Goal: Transaction & Acquisition: Obtain resource

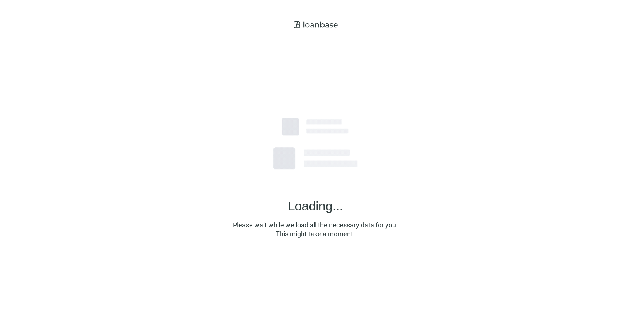
drag, startPoint x: 614, startPoint y: 147, endPoint x: 610, endPoint y: 147, distance: 4.1
click at [612, 147] on div "Loading... Please wait while we load all the necessary data for you. This might…" at bounding box center [315, 163] width 631 height 326
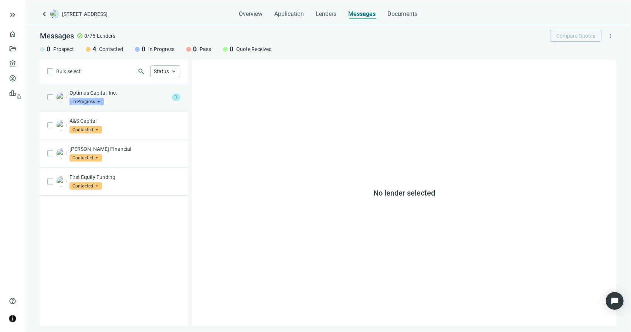
click at [149, 99] on div "Optimus Capital, Inc. In Progress arrow_drop_down" at bounding box center [119, 97] width 99 height 16
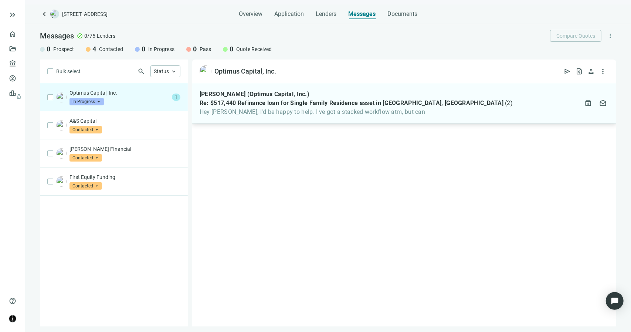
click at [253, 109] on span "Hey Terrance, I'd be happy to help. I've got a stacked workflow atm, but can" at bounding box center [356, 111] width 313 height 7
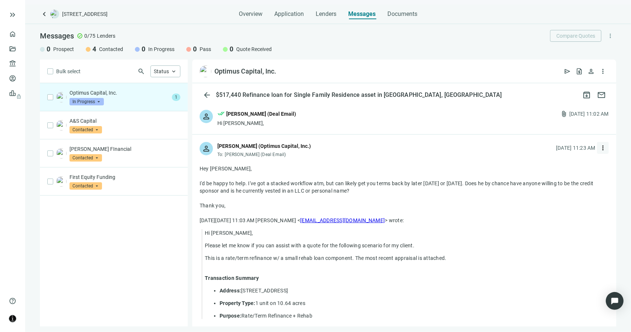
click at [600, 149] on button "more_vert" at bounding box center [603, 148] width 12 height 12
click at [544, 166] on span "Reply" at bounding box center [548, 165] width 13 height 6
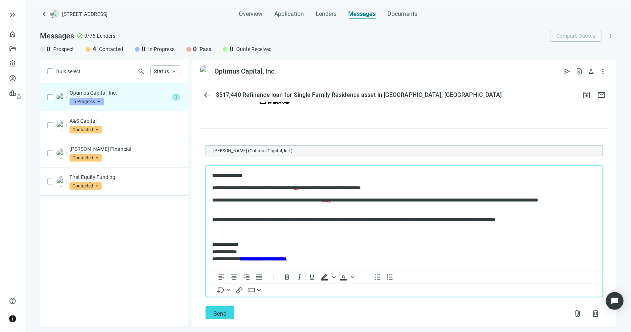
scroll to position [599, 0]
click at [221, 312] on span "Send" at bounding box center [219, 312] width 13 height 7
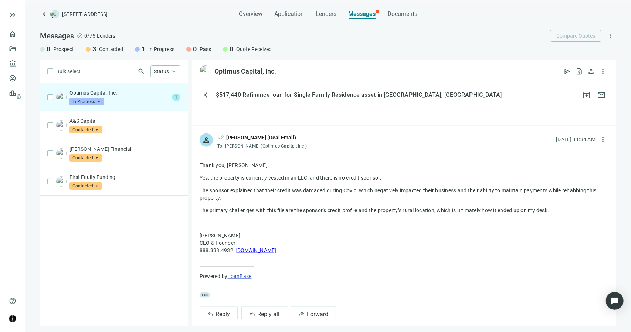
scroll to position [617, 0]
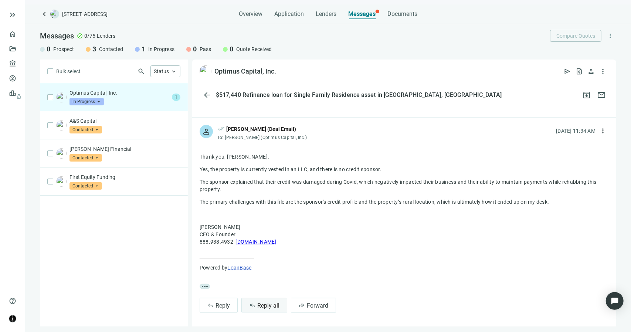
click at [255, 307] on button "reply_all Reply all" at bounding box center [264, 305] width 46 height 15
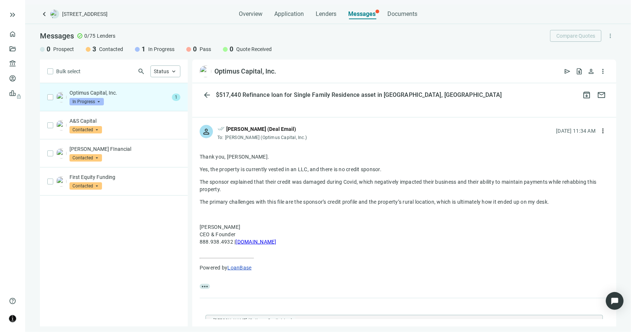
scroll to position [750, 0]
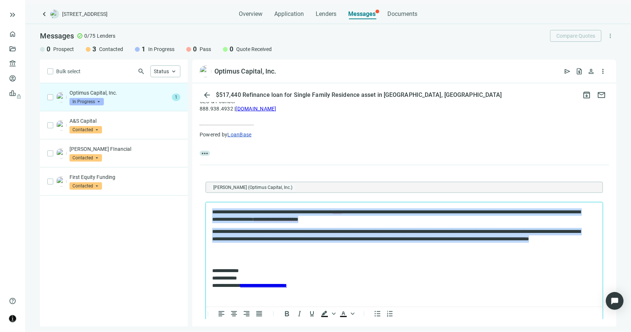
drag, startPoint x: 322, startPoint y: 249, endPoint x: 168, endPoint y: 208, distance: 158.8
click at [206, 208] on html "**********" at bounding box center [404, 248] width 397 height 92
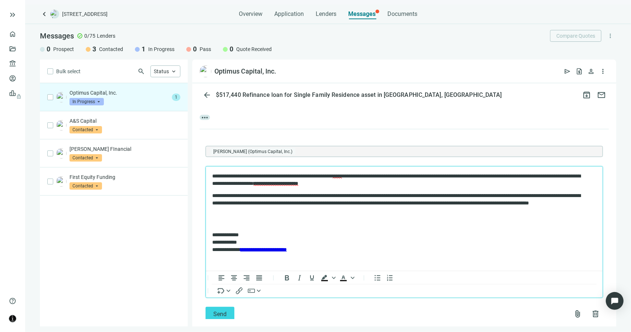
scroll to position [787, 0]
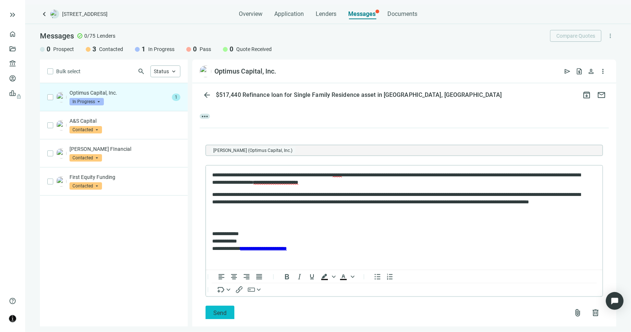
click at [227, 313] on button "Send" at bounding box center [220, 313] width 29 height 15
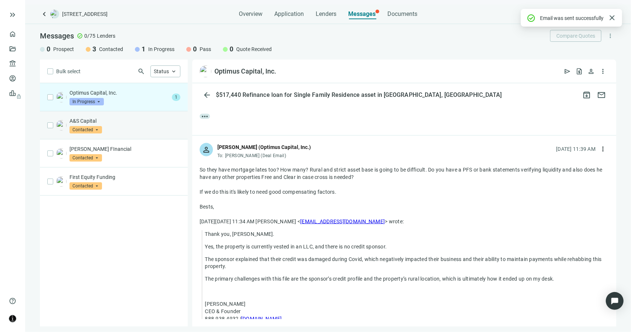
click at [116, 132] on div "A&S Capital Contacted arrow_drop_down" at bounding box center [125, 125] width 111 height 16
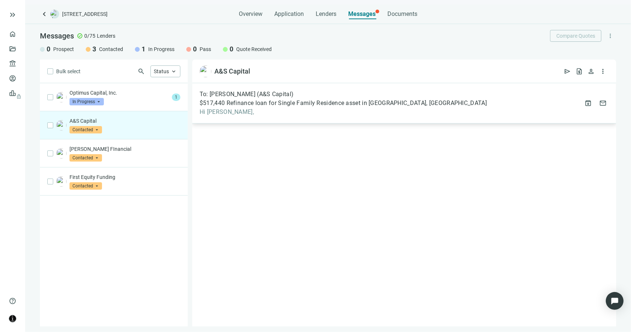
click at [261, 104] on span "$517,440 Refinance loan for Single Family Residence asset in [GEOGRAPHIC_DATA],…" at bounding box center [343, 102] width 287 height 7
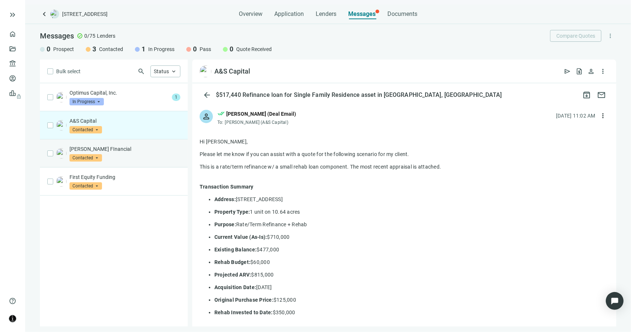
click at [143, 148] on p "[PERSON_NAME] FInancial" at bounding box center [125, 148] width 111 height 7
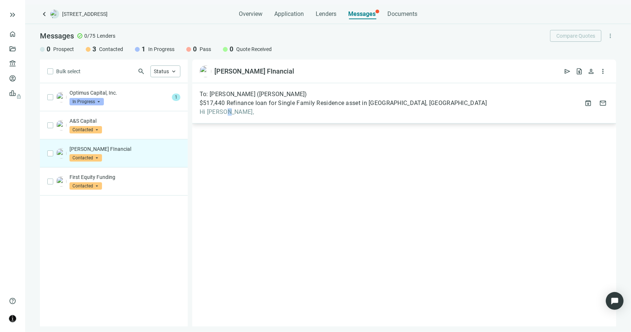
click at [228, 111] on span "Hi [PERSON_NAME]," at bounding box center [343, 111] width 287 height 7
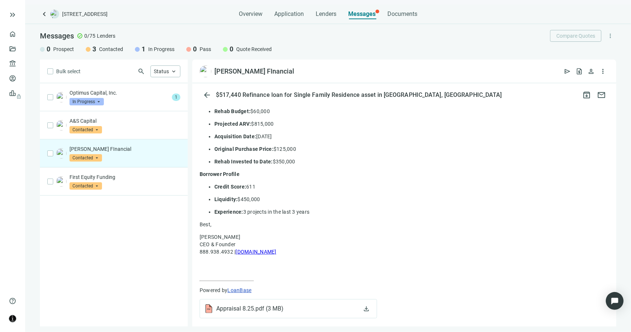
scroll to position [177, 0]
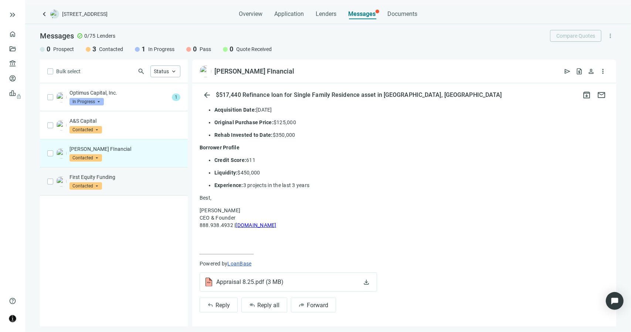
click at [139, 189] on div "First Equity Funding Contacted arrow_drop_down" at bounding box center [114, 182] width 148 height 28
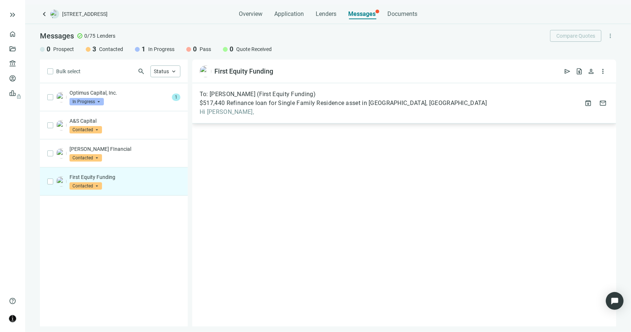
click at [220, 106] on span "$517,440 Refinance loan for Single Family Residence asset in [GEOGRAPHIC_DATA],…" at bounding box center [343, 102] width 287 height 7
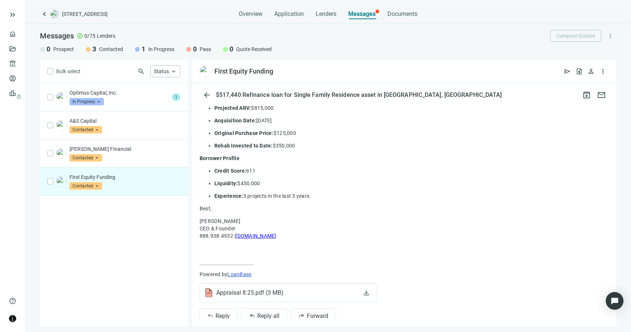
scroll to position [177, 0]
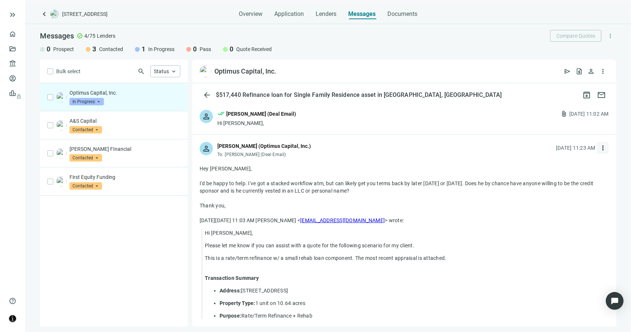
click at [599, 148] on span "more_vert" at bounding box center [602, 147] width 7 height 7
click at [558, 179] on span "Reply all" at bounding box center [551, 178] width 19 height 6
type textarea "**********"
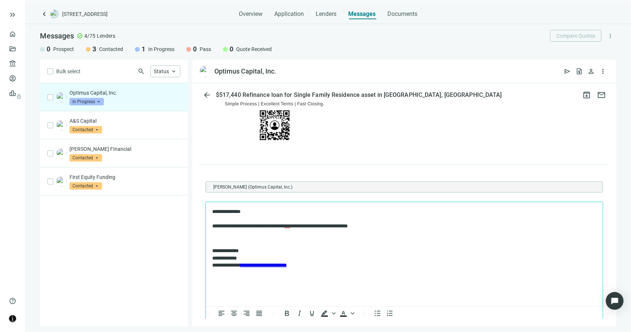
click at [339, 229] on p "**********" at bounding box center [400, 219] width 377 height 22
click at [400, 226] on p "**********" at bounding box center [400, 219] width 377 height 22
click at [390, 228] on p "**********" at bounding box center [400, 219] width 377 height 22
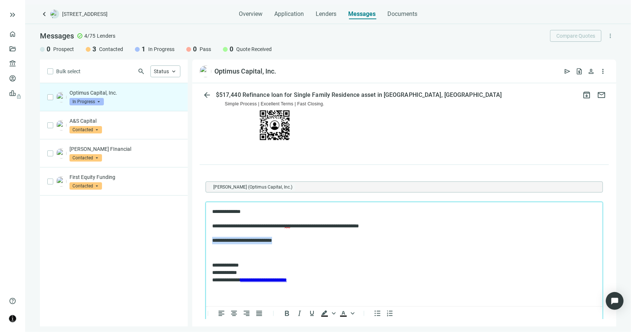
drag, startPoint x: 274, startPoint y: 242, endPoint x: 197, endPoint y: 241, distance: 77.3
click at [206, 241] on html "**********" at bounding box center [404, 245] width 397 height 87
click at [257, 227] on p "**********" at bounding box center [400, 226] width 377 height 36
click at [301, 227] on p "**********" at bounding box center [400, 226] width 377 height 36
click at [296, 240] on p "**********" at bounding box center [400, 226] width 377 height 36
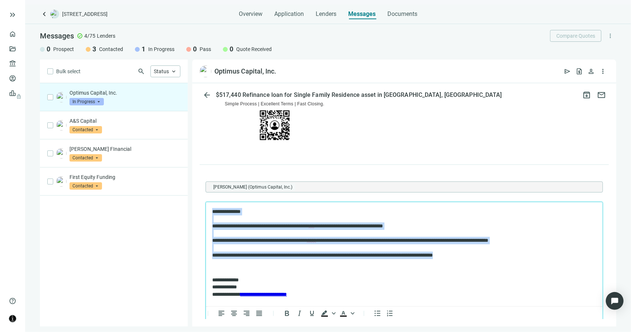
drag, startPoint x: 475, startPoint y: 256, endPoint x: 410, endPoint y: 406, distance: 163.5
click at [206, 204] on html "**********" at bounding box center [404, 253] width 397 height 102
copy p "**********"
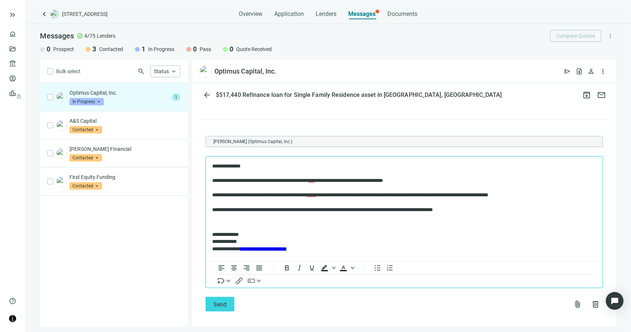
scroll to position [613, 0]
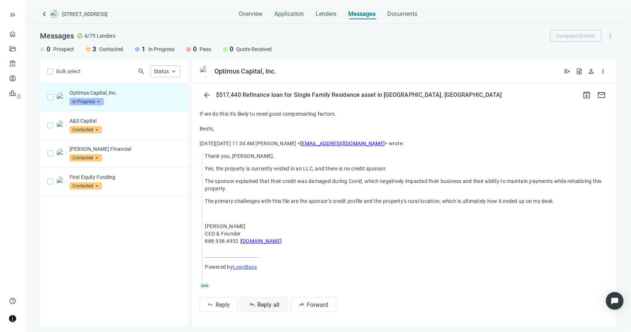
click at [265, 305] on span "Reply all" at bounding box center [268, 304] width 22 height 7
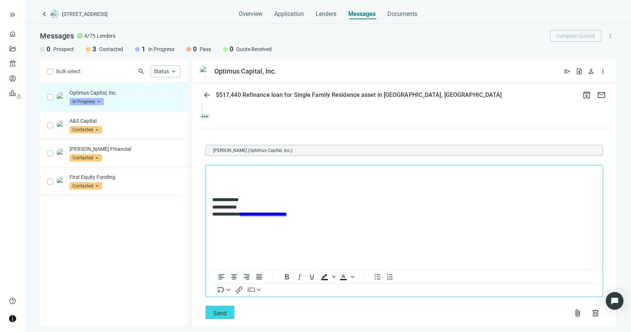
scroll to position [262, 0]
click at [297, 174] on p "**********" at bounding box center [400, 173] width 377 height 7
click at [350, 175] on p "**********" at bounding box center [400, 173] width 377 height 7
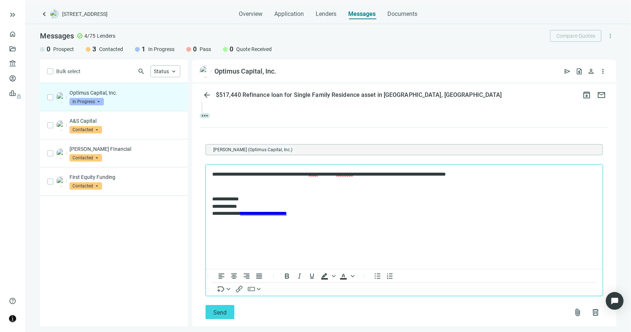
click at [353, 174] on span "*********" at bounding box center [344, 173] width 17 height 5
click at [399, 196] on div "confirmed" at bounding box center [411, 195] width 31 height 9
click at [520, 175] on p "**********" at bounding box center [400, 173] width 377 height 7
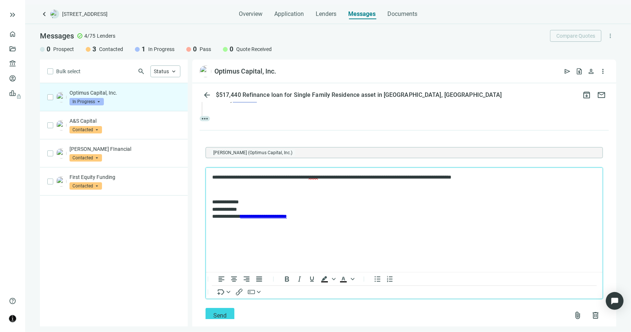
scroll to position [275, 0]
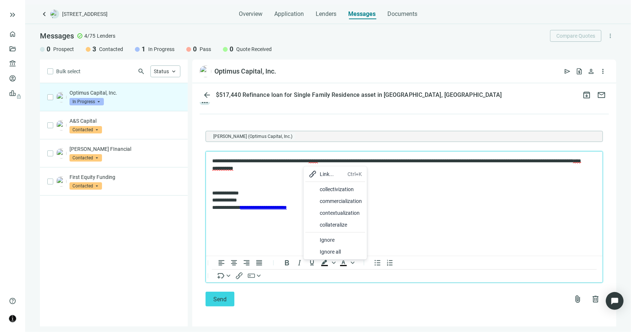
click at [294, 180] on p "Rich Text Area. Press ALT-0 for help." at bounding box center [404, 180] width 384 height 7
drag, startPoint x: 318, startPoint y: 168, endPoint x: 285, endPoint y: 169, distance: 32.9
click at [285, 169] on p "**********" at bounding box center [400, 164] width 377 height 14
click at [377, 176] on body "**********" at bounding box center [404, 184] width 385 height 54
click at [344, 169] on p "**********" at bounding box center [400, 164] width 377 height 14
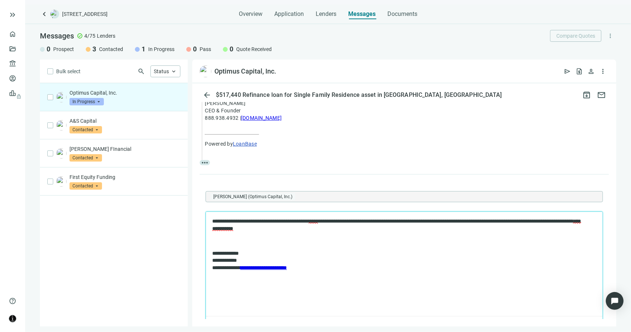
scroll to position [222, 0]
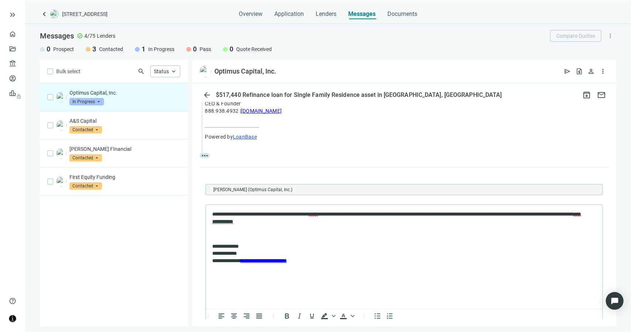
click at [340, 199] on form "**********" at bounding box center [404, 272] width 397 height 176
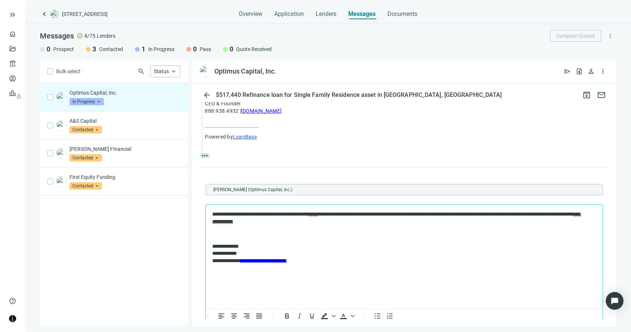
click at [324, 220] on p "**********" at bounding box center [400, 217] width 377 height 14
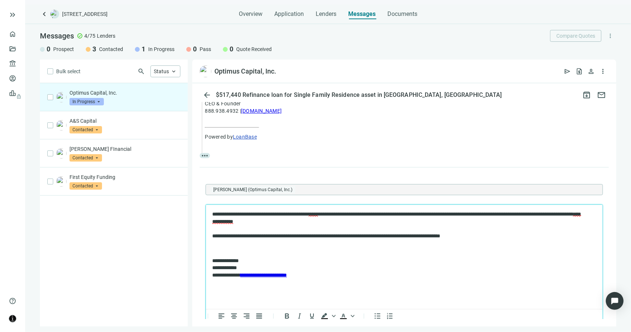
click at [264, 237] on p "**********" at bounding box center [400, 224] width 377 height 29
click at [299, 260] on div "additional" at bounding box center [310, 258] width 31 height 9
click at [524, 237] on p "**********" at bounding box center [400, 224] width 377 height 29
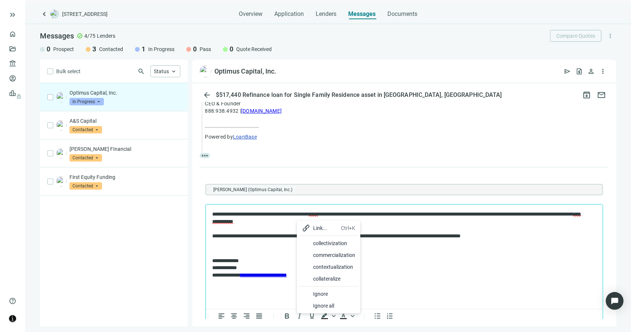
click at [367, 216] on p "**********" at bounding box center [400, 224] width 377 height 29
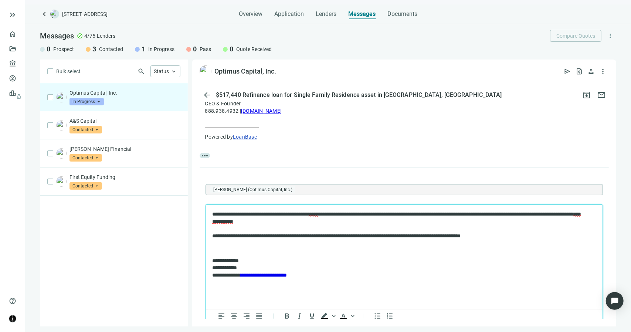
click at [521, 237] on p "**********" at bounding box center [400, 224] width 377 height 29
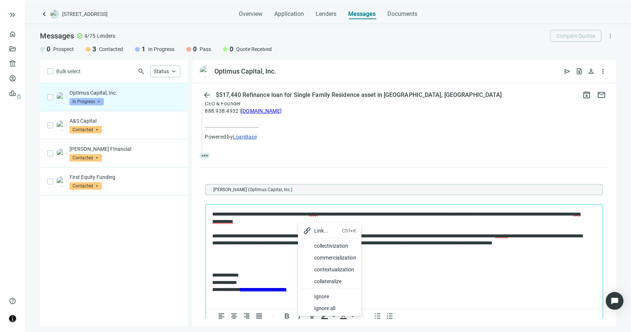
click at [289, 247] on p "**********" at bounding box center [400, 232] width 377 height 44
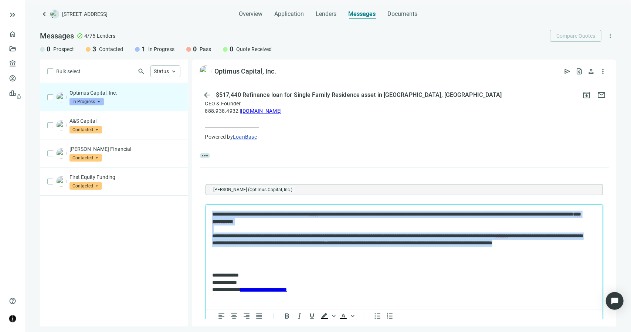
drag, startPoint x: 289, startPoint y: 253, endPoint x: 206, endPoint y: 212, distance: 92.1
click at [206, 212] on html "**********" at bounding box center [404, 251] width 397 height 95
click at [285, 253] on p "**********" at bounding box center [400, 232] width 377 height 44
drag, startPoint x: 290, startPoint y: 251, endPoint x: 201, endPoint y: 211, distance: 97.5
click at [206, 211] on html "**********" at bounding box center [404, 251] width 397 height 95
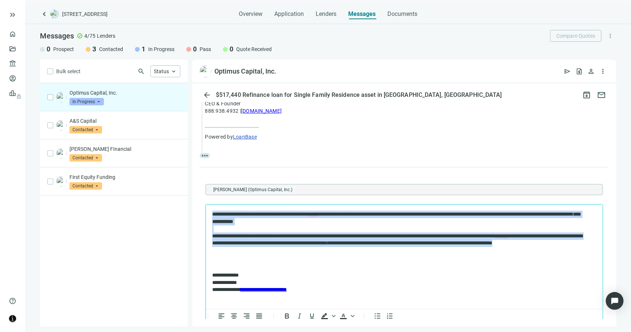
copy p "**********"
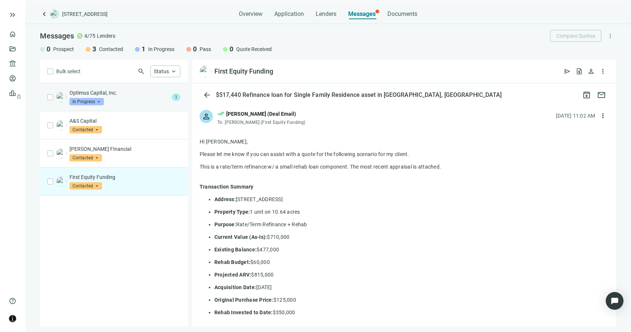
click at [141, 95] on p "Optimus Capital, Inc." at bounding box center [119, 92] width 99 height 7
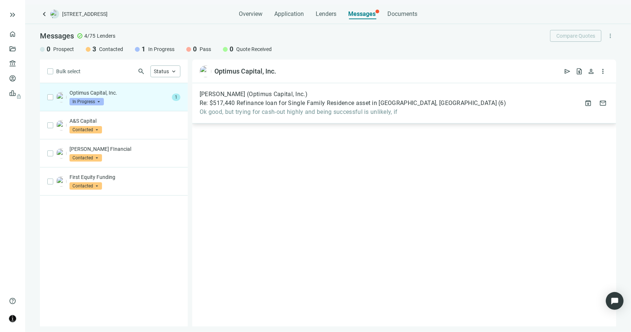
click at [284, 114] on span "Ok good, but trying for cash-out highly and being successful is unlikely, if" at bounding box center [353, 111] width 307 height 7
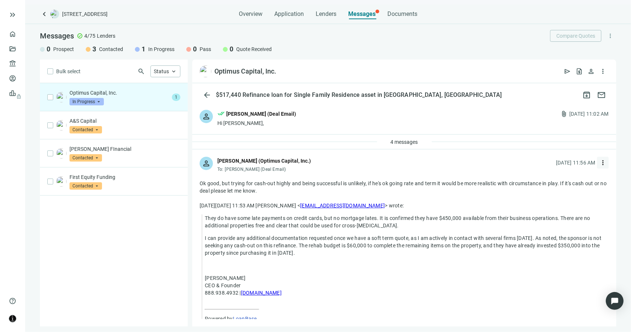
click at [599, 162] on span "more_vert" at bounding box center [602, 162] width 7 height 7
click at [397, 142] on span "4 messages" at bounding box center [404, 142] width 27 height 6
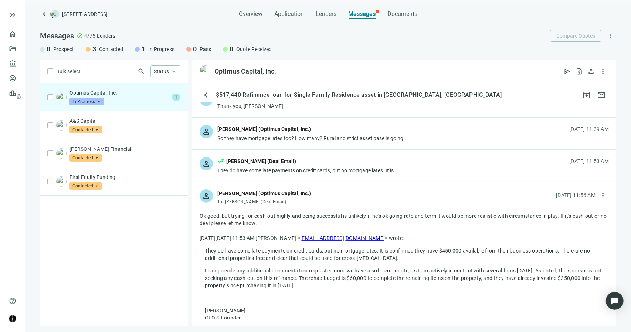
scroll to position [111, 0]
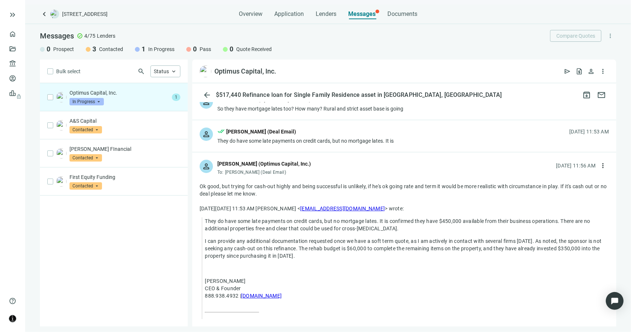
click at [336, 141] on div "They do have some late payments on credit cards, but no mortgage lates. It is" at bounding box center [305, 140] width 176 height 7
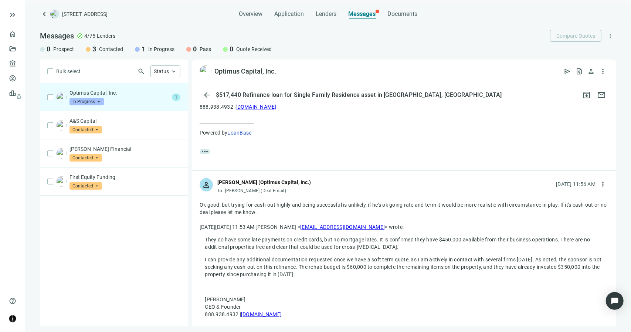
scroll to position [237, 0]
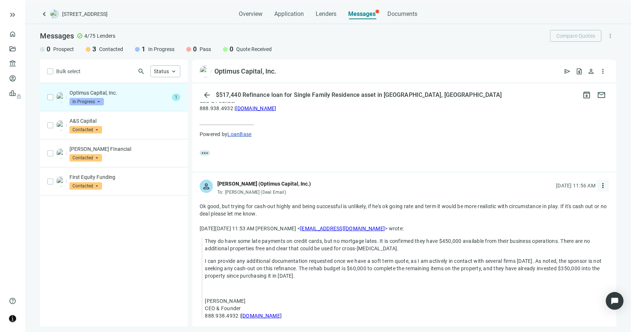
click at [599, 186] on span "more_vert" at bounding box center [602, 185] width 7 height 7
click at [551, 213] on span "Reply all" at bounding box center [551, 215] width 19 height 6
type textarea "**********"
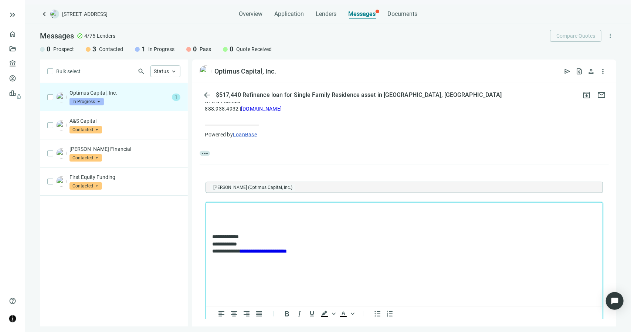
scroll to position [0, 0]
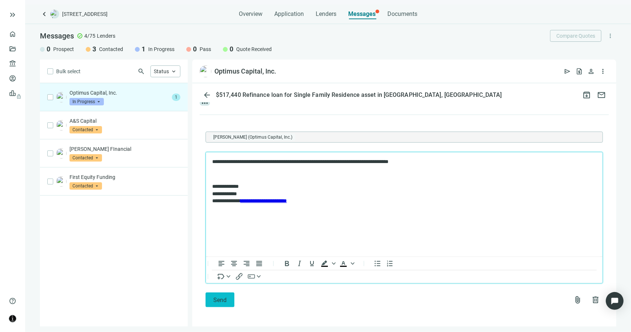
click at [219, 298] on span "Send" at bounding box center [219, 300] width 13 height 7
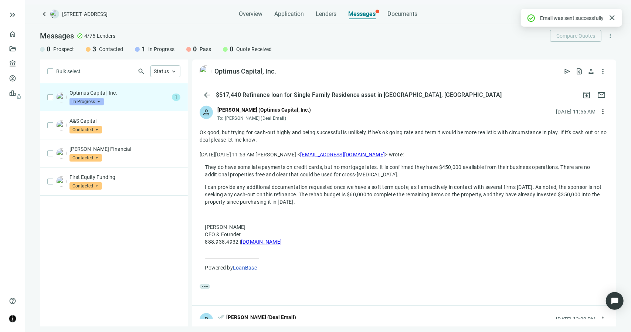
scroll to position [453, 0]
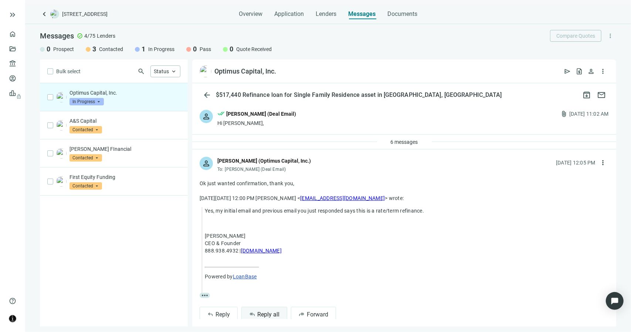
click at [265, 311] on span "Reply all" at bounding box center [268, 314] width 22 height 7
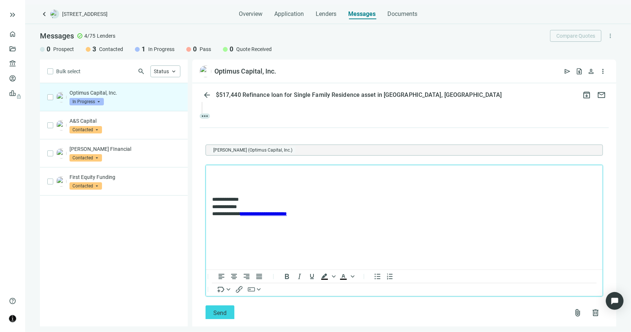
scroll to position [180, 0]
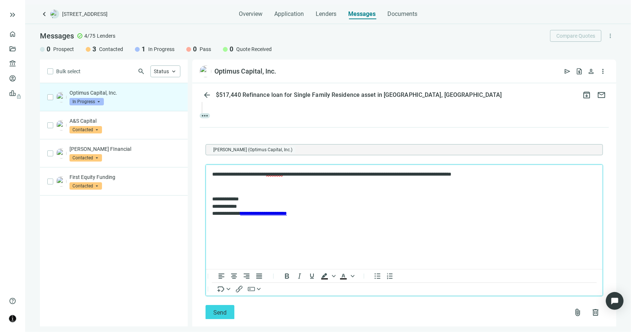
click at [278, 173] on span "*********" at bounding box center [274, 173] width 17 height 5
click at [275, 174] on span "*********" at bounding box center [274, 173] width 17 height 5
drag, startPoint x: 330, startPoint y: 174, endPoint x: 326, endPoint y: 175, distance: 4.1
click at [326, 175] on p "**********" at bounding box center [400, 173] width 377 height 7
click at [529, 175] on p "**********" at bounding box center [400, 173] width 377 height 7
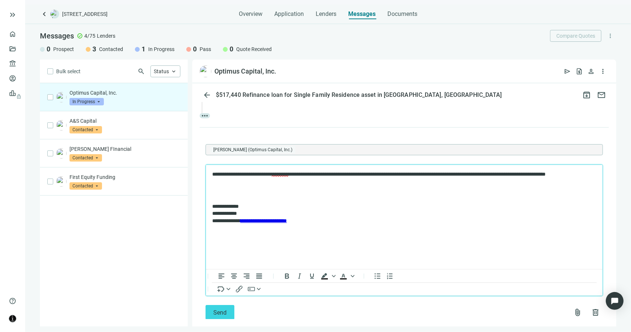
drag, startPoint x: 292, startPoint y: 169, endPoint x: 289, endPoint y: 175, distance: 6.2
click at [308, 200] on div "something" at bounding box center [321, 197] width 31 height 9
click at [471, 176] on p "**********" at bounding box center [400, 177] width 377 height 14
click at [223, 315] on span "Send" at bounding box center [219, 312] width 13 height 7
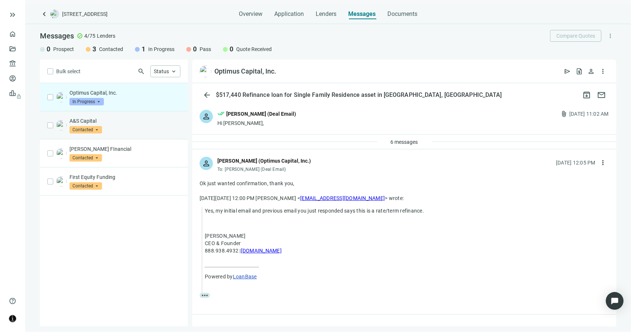
click at [145, 127] on div "A&S Capital Contacted arrow_drop_down" at bounding box center [125, 125] width 111 height 16
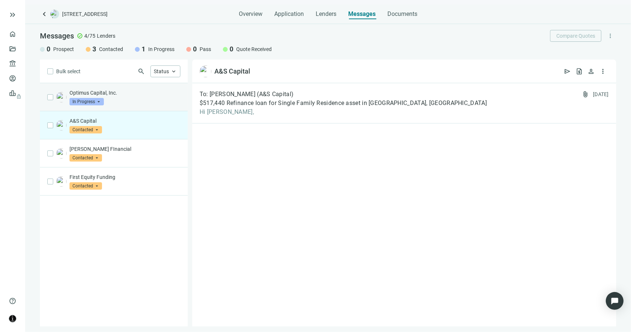
click at [137, 100] on div "Optimus Capital, Inc. In Progress arrow_drop_down" at bounding box center [125, 97] width 111 height 16
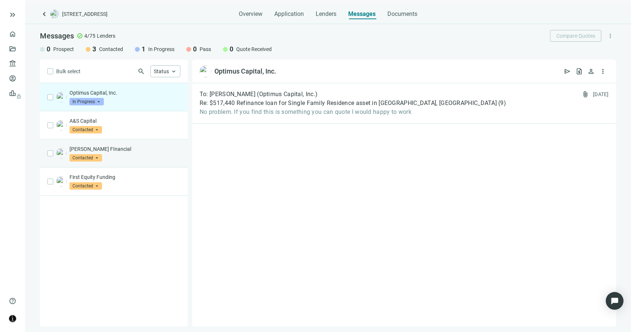
click at [141, 151] on p "Ezra FInancial" at bounding box center [125, 148] width 111 height 7
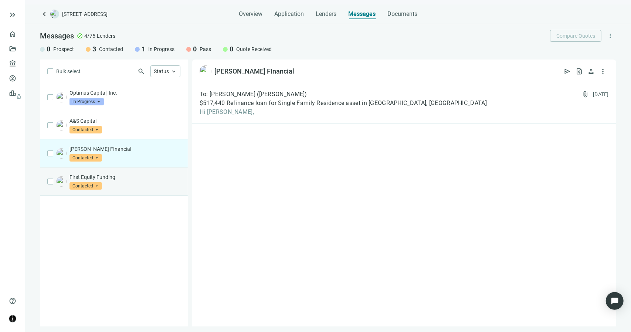
click at [130, 181] on div "First Equity Funding Contacted arrow_drop_down" at bounding box center [125, 181] width 111 height 16
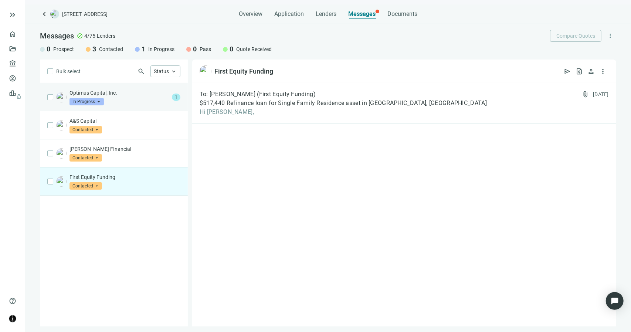
click at [120, 97] on div "Optimus Capital, Inc. In Progress arrow_drop_down" at bounding box center [119, 97] width 99 height 16
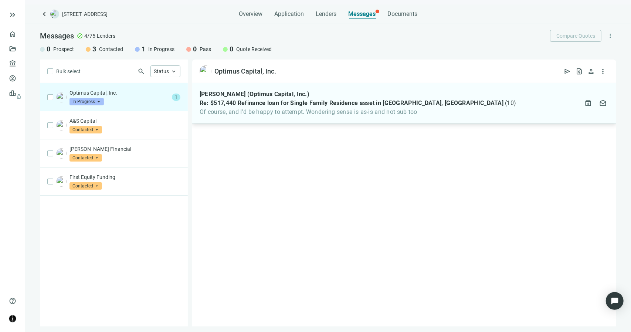
click div "Sean Macneir (Optimus Capital, Inc.) Re: $517,440 Refinance loan for Single Fam…"
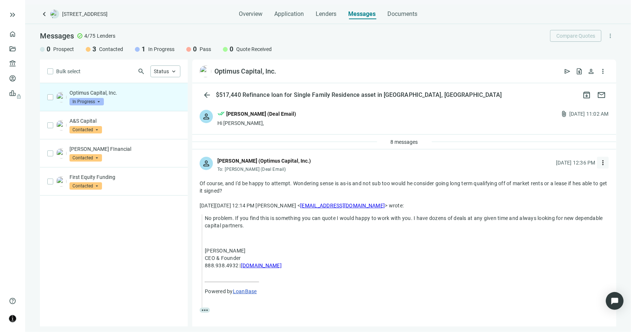
click span "more_vert"
click div "reply_all Reply all"
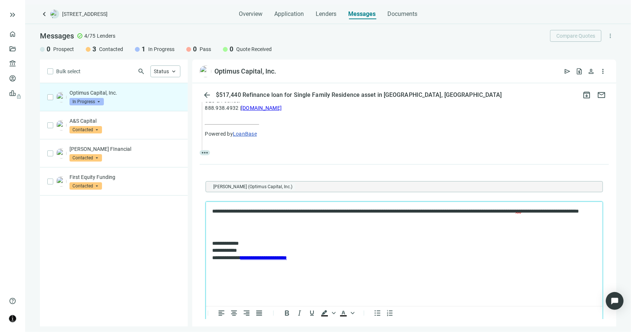
click p "**********"
click span "***"
click div "situation"
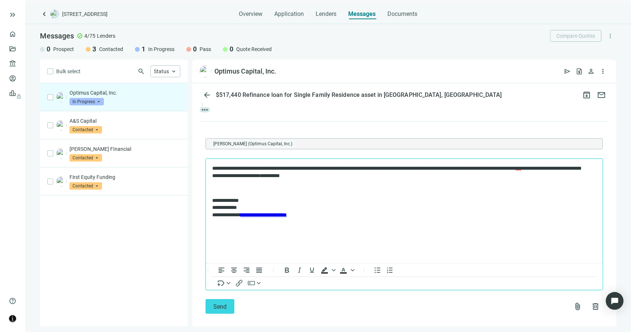
scroll to position [208, 0]
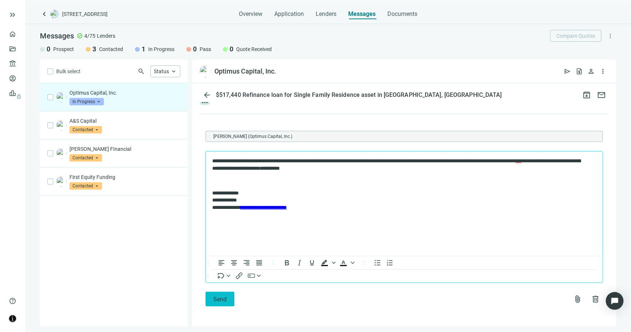
click span "Send"
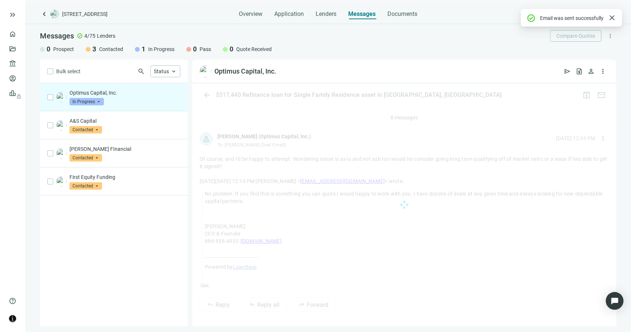
scroll to position [175, 0]
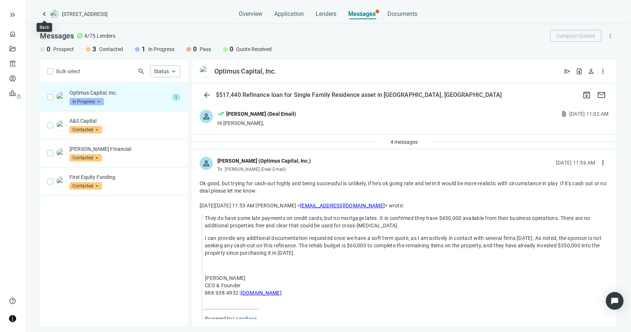
click at [44, 16] on span "keyboard_arrow_left" at bounding box center [44, 14] width 9 height 9
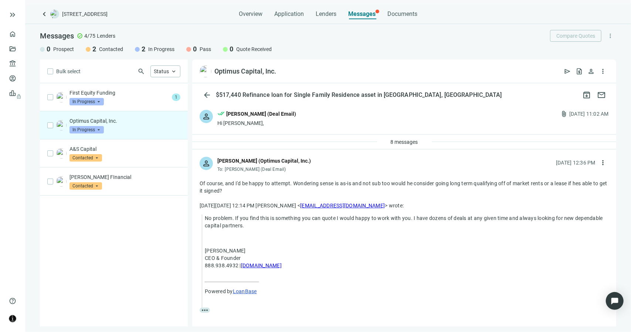
scroll to position [175, 0]
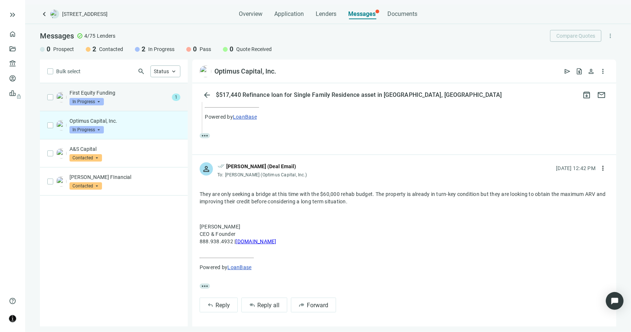
click at [135, 102] on div "First Equity Funding In Progress arrow_drop_down" at bounding box center [119, 97] width 99 height 16
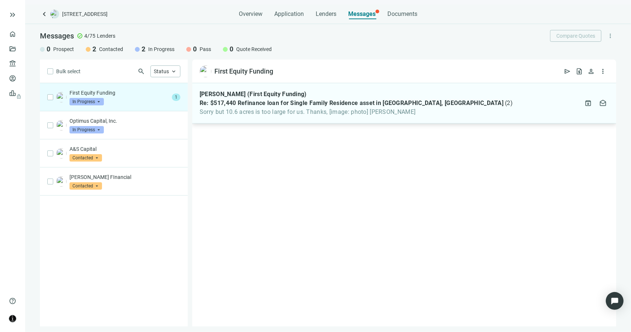
click at [245, 117] on div "[PERSON_NAME] (First Equity Funding) Re: $517,440 Refinance loan for Single Fam…" at bounding box center [404, 103] width 424 height 40
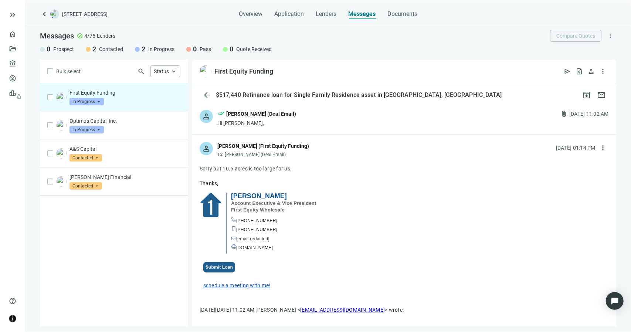
click at [95, 102] on span "In Progress" at bounding box center [87, 101] width 34 height 7
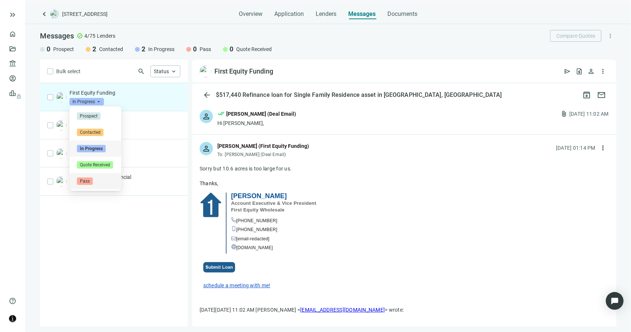
click at [82, 178] on span "Pass" at bounding box center [85, 180] width 16 height 7
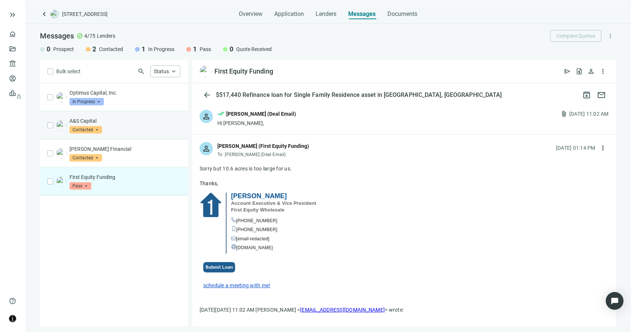
click at [133, 122] on p "A&S Capital" at bounding box center [125, 120] width 111 height 7
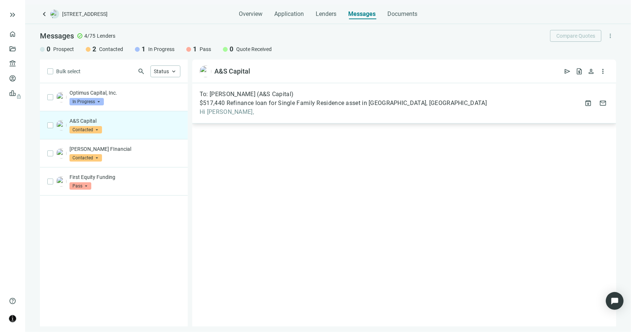
click at [235, 100] on span "$517,440 Refinance loan for Single Family Residence asset in [GEOGRAPHIC_DATA],…" at bounding box center [343, 102] width 287 height 7
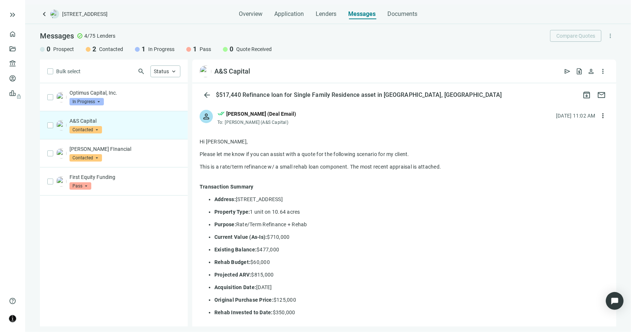
click at [115, 128] on div "A&S Capital Contacted arrow_drop_down" at bounding box center [125, 125] width 111 height 16
click at [123, 147] on p "[PERSON_NAME] FInancial" at bounding box center [125, 148] width 111 height 7
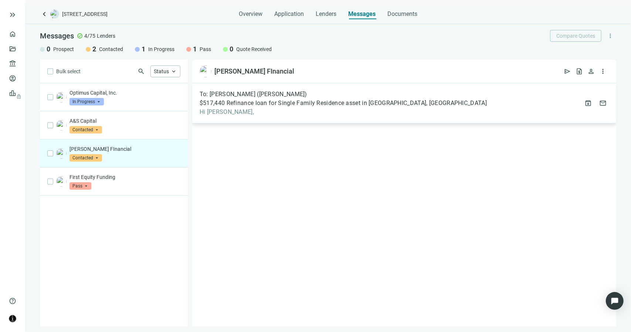
click at [215, 114] on span "Hi [PERSON_NAME]," at bounding box center [343, 111] width 287 height 7
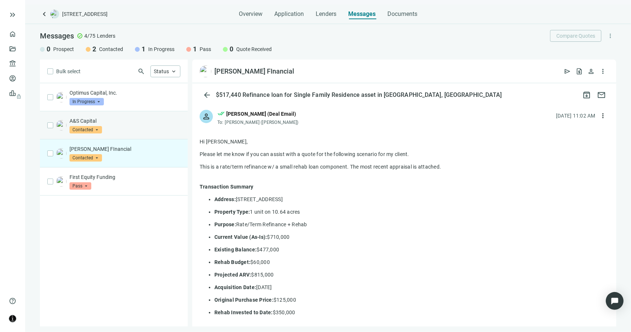
click at [120, 123] on p "A&S Capital" at bounding box center [125, 120] width 111 height 7
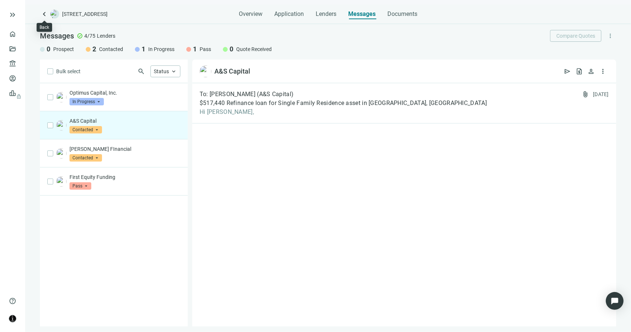
click at [44, 13] on span "keyboard_arrow_left" at bounding box center [44, 14] width 9 height 9
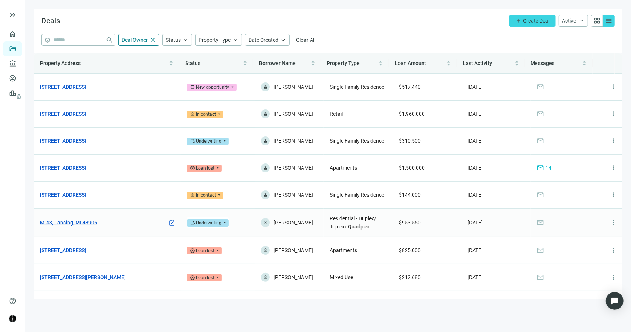
click at [78, 224] on link "M-43, Lansing, MI 48906" at bounding box center [68, 223] width 57 height 8
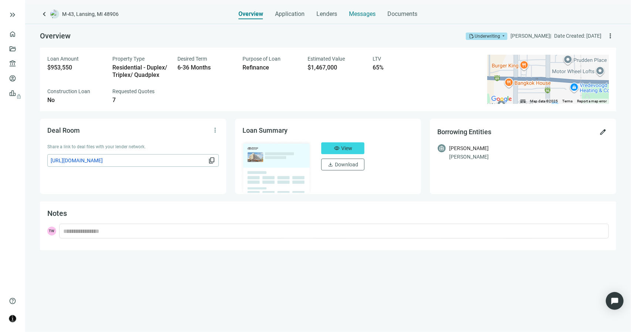
click at [363, 12] on span "Messages" at bounding box center [362, 13] width 27 height 7
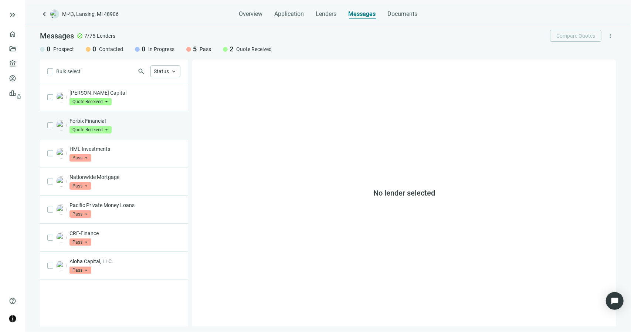
click at [126, 122] on p "Forbix Financial" at bounding box center [125, 120] width 111 height 7
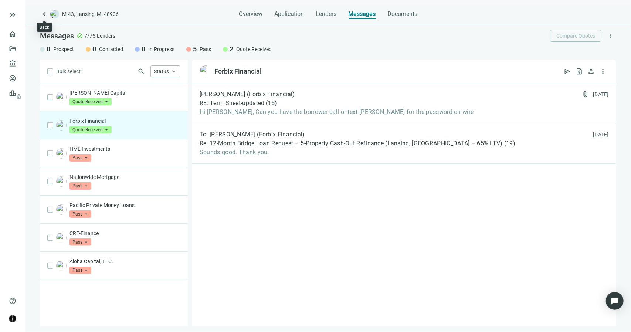
click at [43, 15] on span "keyboard_arrow_left" at bounding box center [44, 14] width 9 height 9
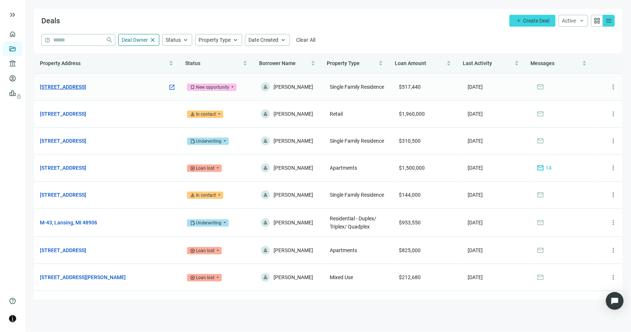
click at [86, 85] on link "[STREET_ADDRESS]" at bounding box center [63, 87] width 46 height 8
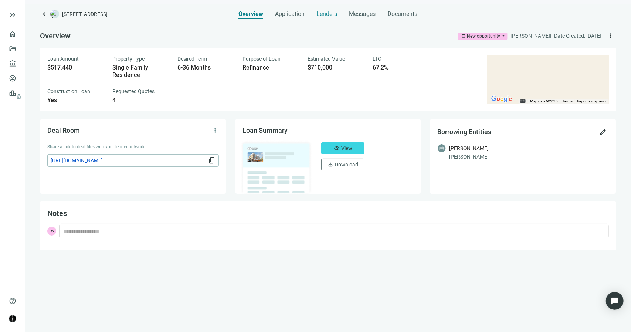
click at [331, 16] on span "Lenders" at bounding box center [327, 13] width 21 height 7
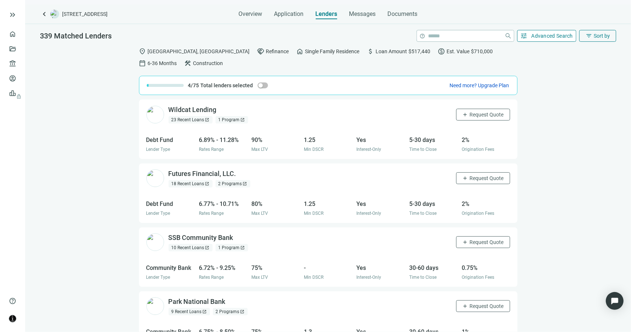
click at [545, 38] on span "Advanced Search" at bounding box center [553, 36] width 42 height 6
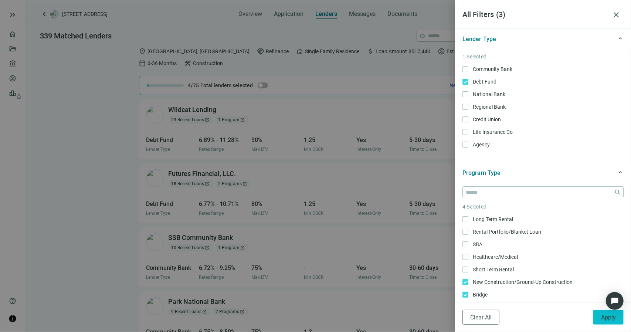
click at [600, 318] on button "Apply" at bounding box center [608, 317] width 30 height 15
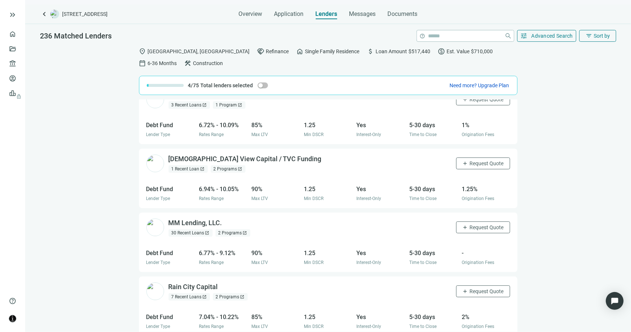
scroll to position [185, 0]
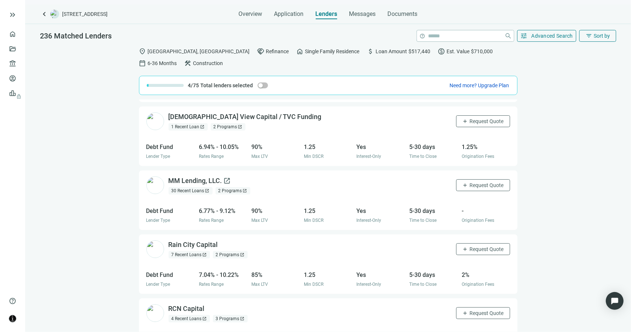
drag, startPoint x: 216, startPoint y: 169, endPoint x: 180, endPoint y: 170, distance: 35.5
drag, startPoint x: 180, startPoint y: 170, endPoint x: 214, endPoint y: 185, distance: 37.4
click at [214, 185] on div "MM Lending, LLC. open_in_new 30 Recent Loans open_in_new 2 Programs open_in_new…" at bounding box center [328, 185] width 379 height 30
click at [227, 177] on span "open_in_new" at bounding box center [227, 180] width 7 height 7
click at [470, 182] on span "Request Quote" at bounding box center [487, 185] width 34 height 6
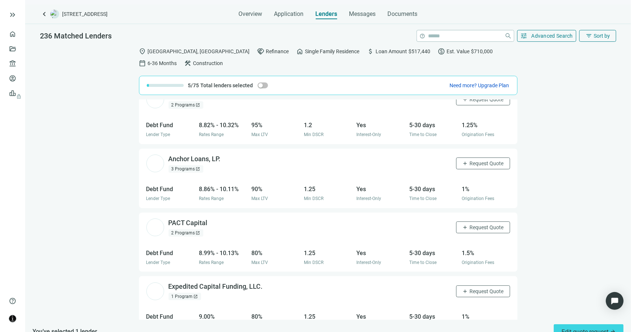
scroll to position [1949, 0]
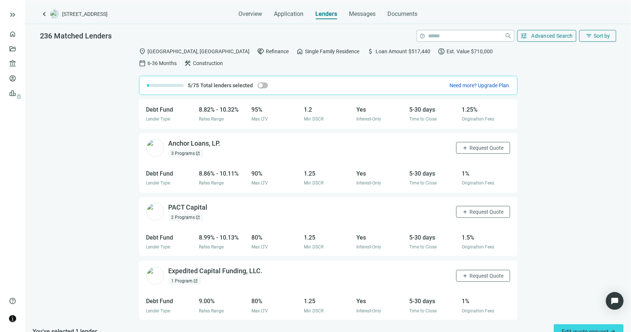
click at [196, 215] on span "open_in_new" at bounding box center [198, 217] width 4 height 4
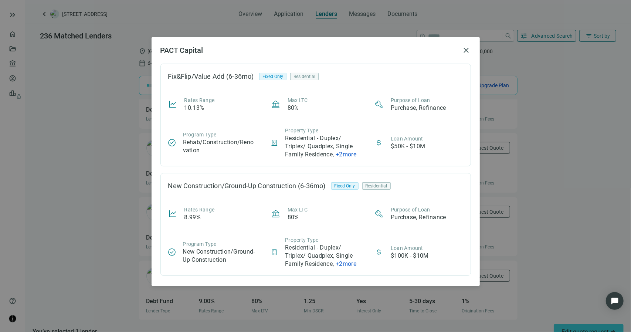
click at [422, 50] on h2 "PACT Capital" at bounding box center [309, 50] width 299 height 9
drag, startPoint x: 542, startPoint y: 80, endPoint x: 533, endPoint y: 79, distance: 9.3
click at [541, 80] on div "PACT Capital close Fix&Flip/Value Add (6-36mo) Fixed Only Residential Rates Ran…" at bounding box center [315, 166] width 631 height 332
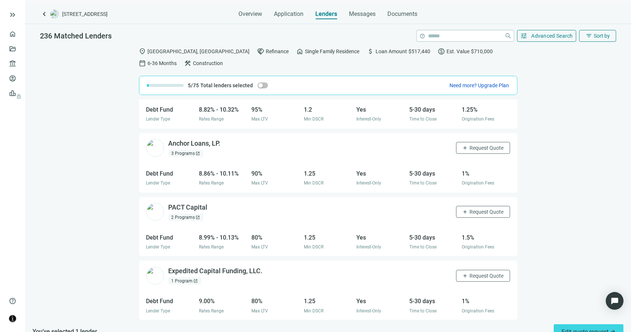
click at [243, 197] on div "PACT Capital open_in_new 2 Programs open_in_new add Request Quote" at bounding box center [328, 212] width 379 height 30
click at [214, 204] on span "open_in_new" at bounding box center [212, 207] width 7 height 7
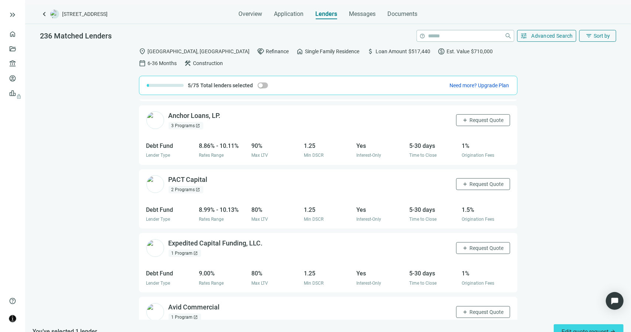
scroll to position [1986, 0]
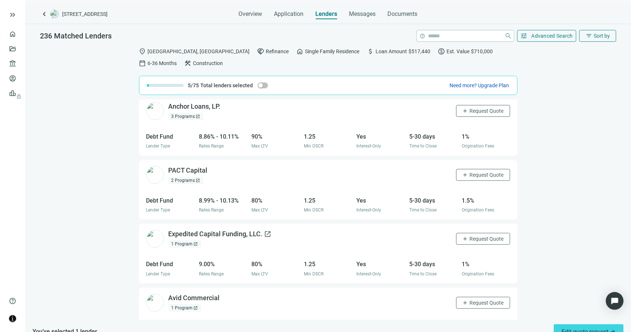
click at [269, 230] on span "open_in_new" at bounding box center [267, 233] width 7 height 7
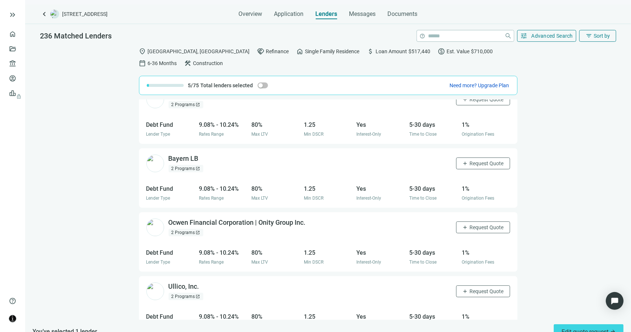
click at [190, 165] on div "2 Programs open_in_new" at bounding box center [186, 168] width 35 height 7
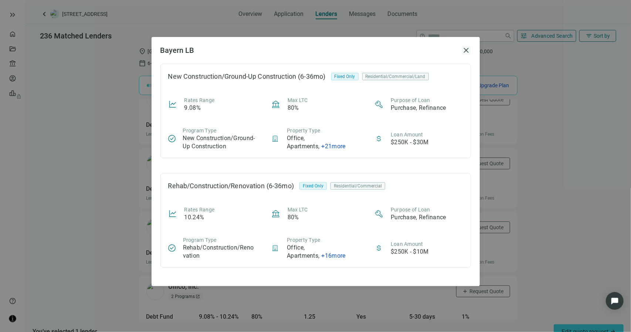
click at [465, 53] on span "close" at bounding box center [466, 50] width 9 height 9
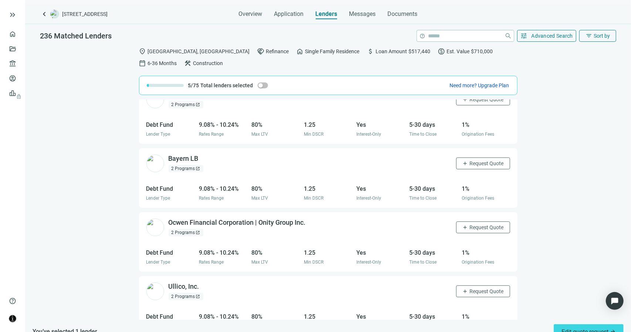
click at [197, 166] on span "open_in_new" at bounding box center [198, 168] width 4 height 4
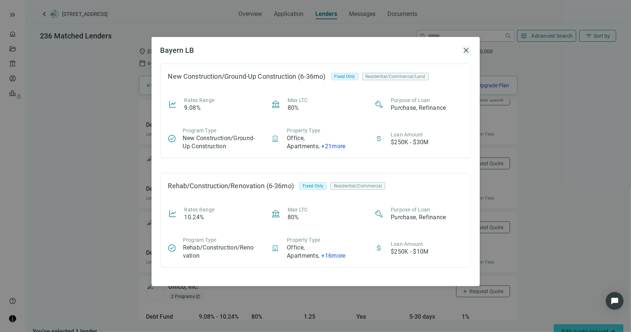
click at [467, 49] on span "close" at bounding box center [466, 50] width 9 height 9
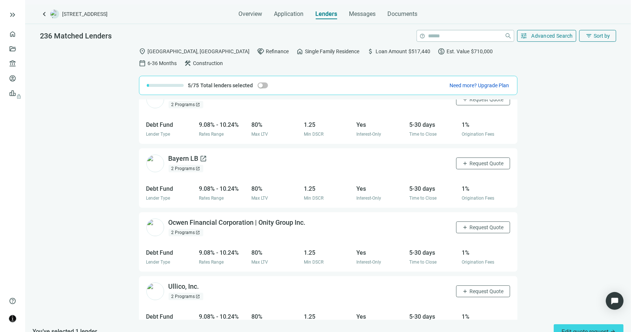
click at [203, 155] on span "open_in_new" at bounding box center [203, 158] width 7 height 7
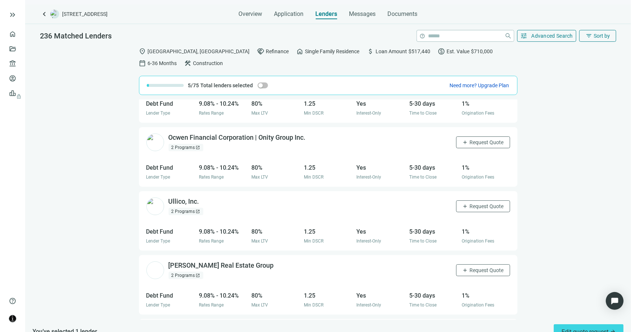
scroll to position [3031, 0]
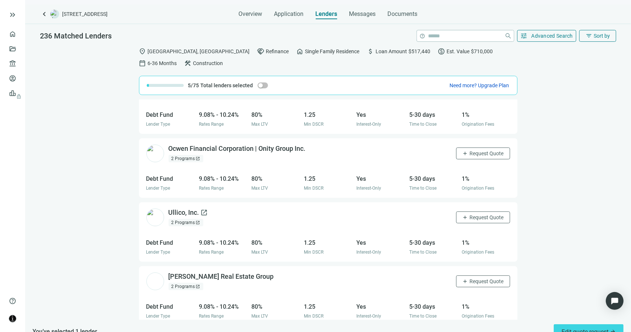
click at [204, 209] on span "open_in_new" at bounding box center [204, 212] width 7 height 7
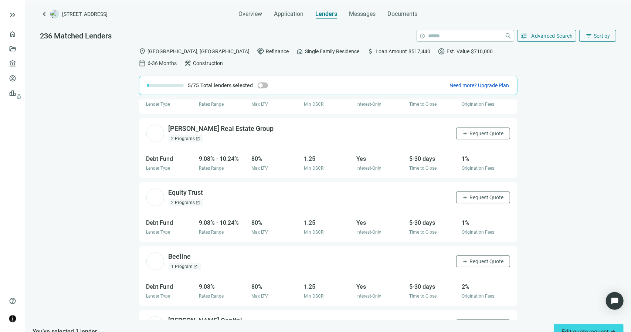
click at [196, 136] on span "open_in_new" at bounding box center [198, 138] width 4 height 4
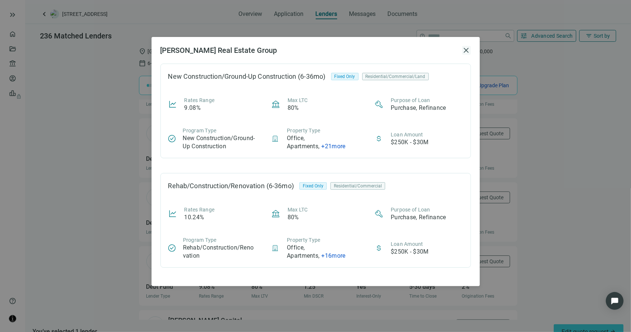
click at [467, 49] on span "close" at bounding box center [466, 50] width 9 height 9
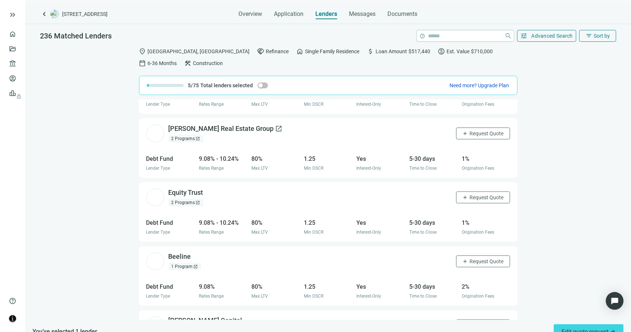
click at [275, 125] on span "open_in_new" at bounding box center [278, 128] width 7 height 7
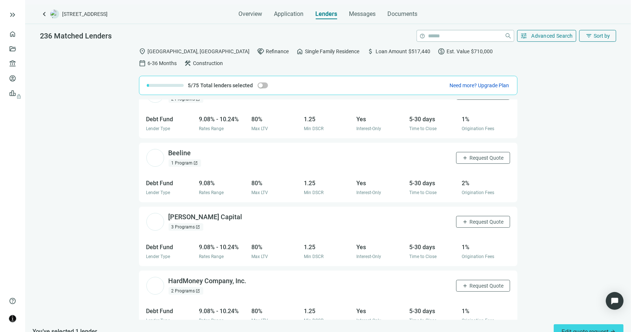
scroll to position [3290, 0]
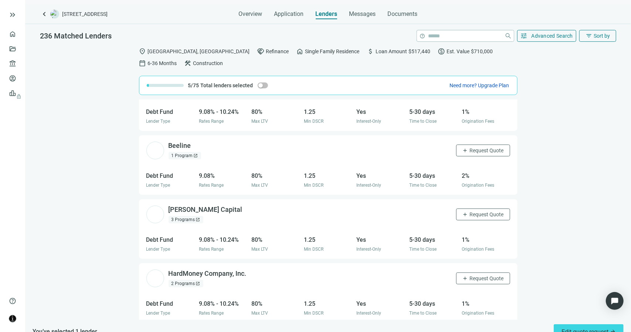
click at [197, 217] on span "open_in_new" at bounding box center [198, 219] width 4 height 4
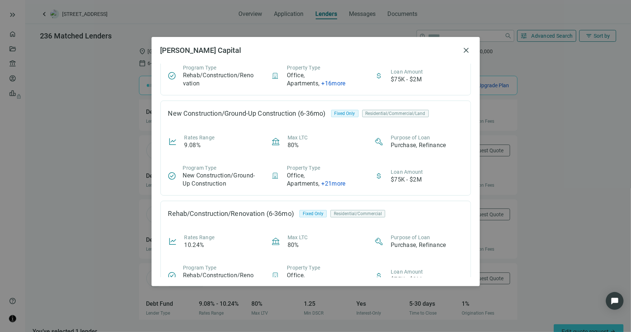
scroll to position [0, 0]
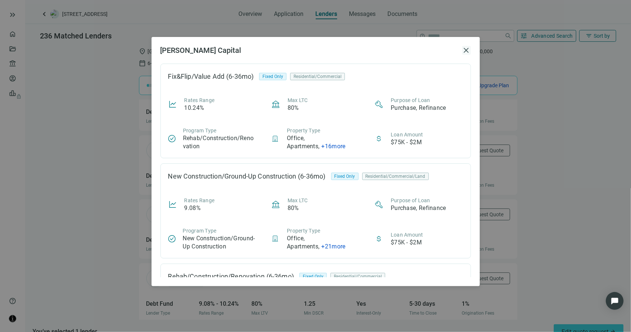
click at [468, 51] on span "close" at bounding box center [466, 50] width 9 height 9
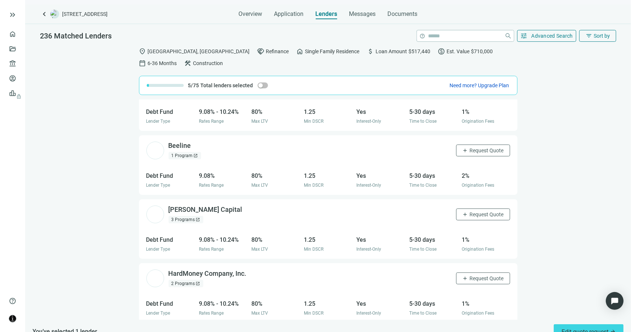
click at [197, 217] on span "open_in_new" at bounding box center [198, 219] width 4 height 4
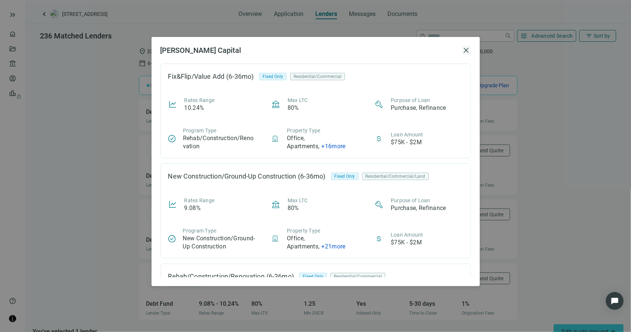
click at [466, 50] on span "close" at bounding box center [466, 50] width 9 height 9
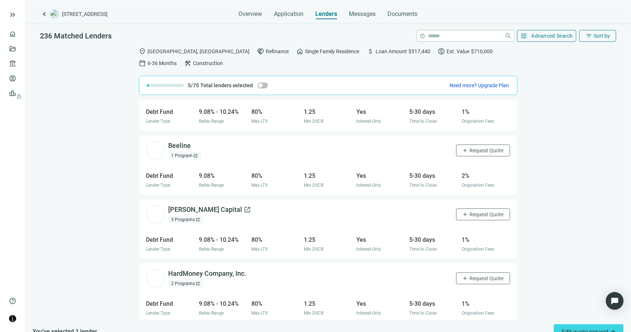
click at [244, 206] on span "open_in_new" at bounding box center [247, 209] width 7 height 7
click at [463, 212] on span "add" at bounding box center [466, 215] width 6 height 6
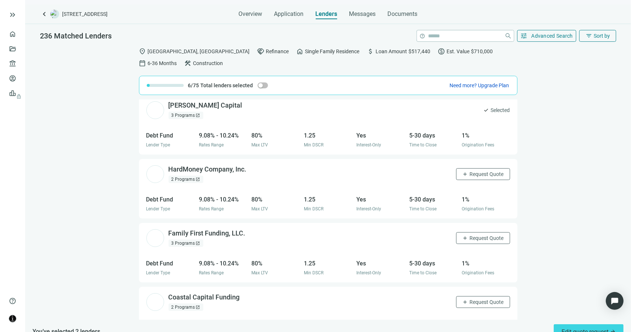
scroll to position [3401, 0]
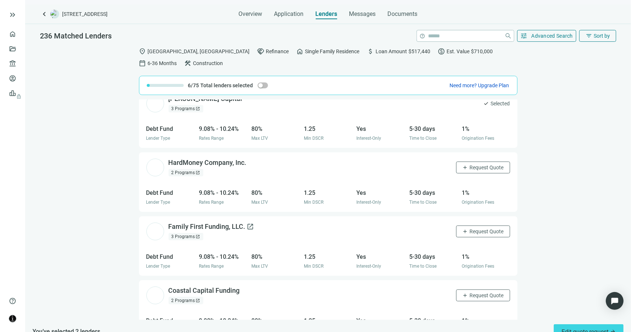
click at [248, 223] on span "open_in_new" at bounding box center [250, 226] width 7 height 7
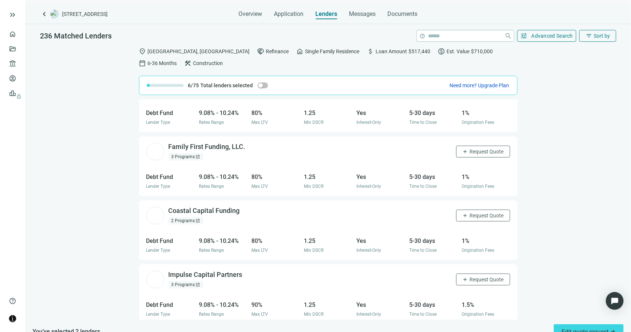
scroll to position [3512, 0]
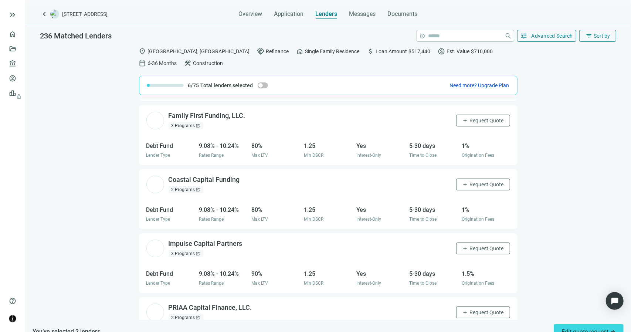
click at [196, 187] on span "open_in_new" at bounding box center [198, 189] width 4 height 4
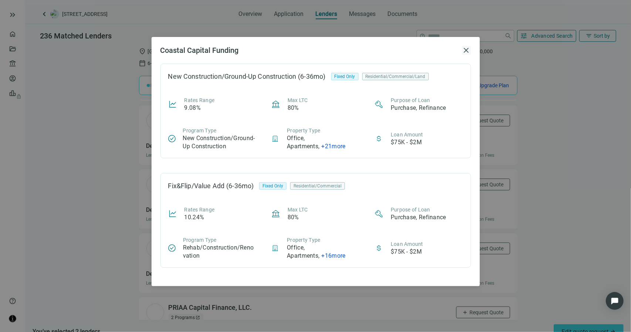
click at [468, 50] on span "close" at bounding box center [466, 50] width 9 height 9
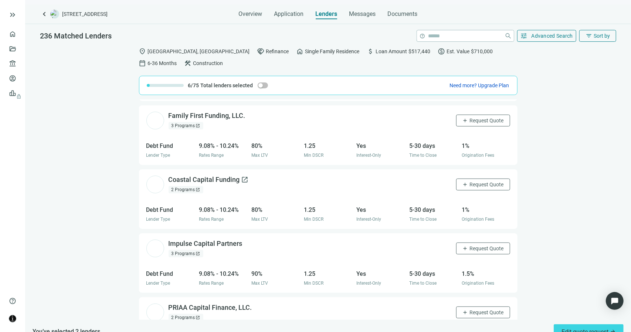
click at [241, 176] on span "open_in_new" at bounding box center [244, 179] width 7 height 7
click at [248, 240] on span "open_in_new" at bounding box center [247, 243] width 7 height 7
click at [463, 246] on span "add" at bounding box center [466, 249] width 6 height 6
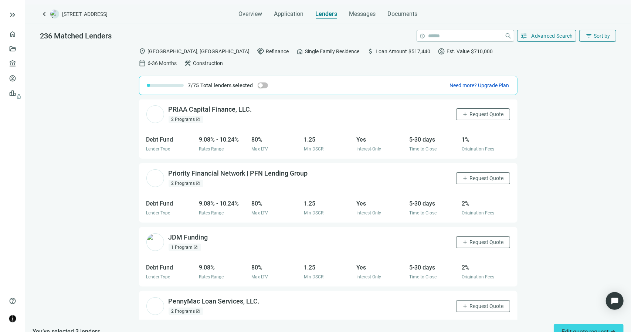
scroll to position [3716, 0]
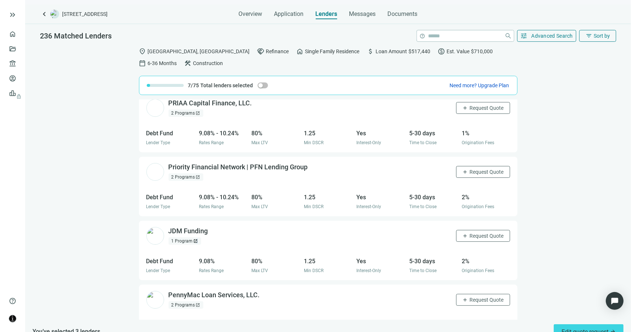
click at [196, 239] on span "open_in_new" at bounding box center [196, 241] width 4 height 4
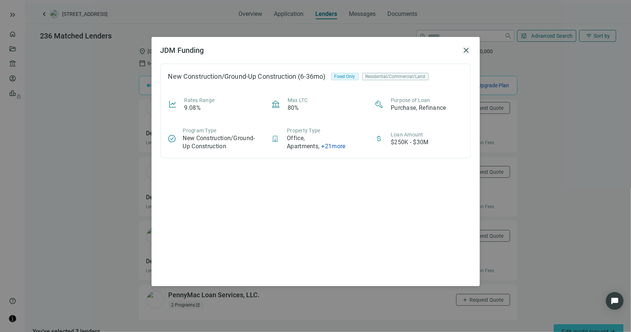
click at [468, 52] on span "close" at bounding box center [466, 50] width 9 height 9
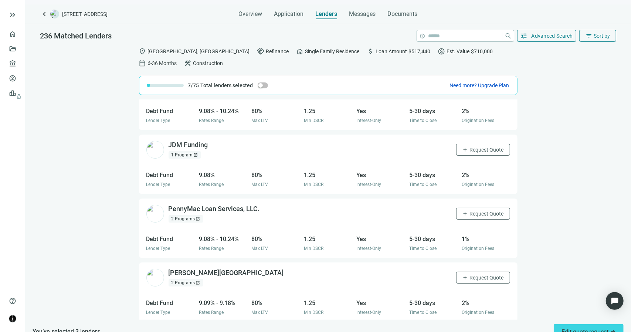
scroll to position [3753, 0]
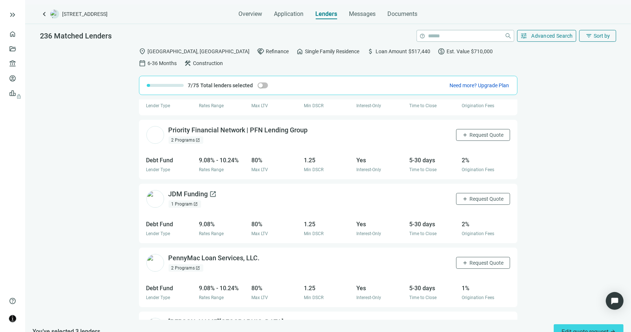
click at [216, 190] on span "open_in_new" at bounding box center [213, 193] width 7 height 7
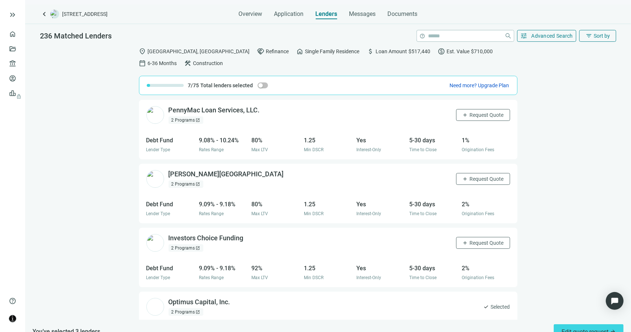
scroll to position [3864, 0]
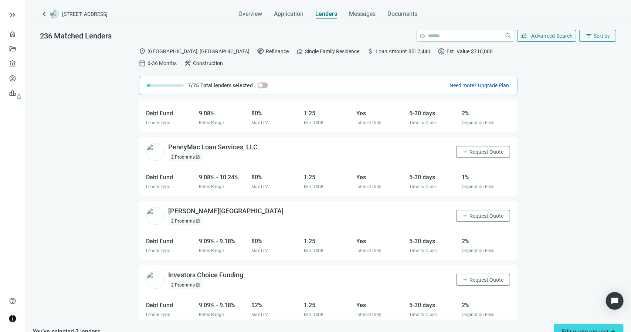
click at [198, 219] on span "open_in_new" at bounding box center [198, 221] width 4 height 4
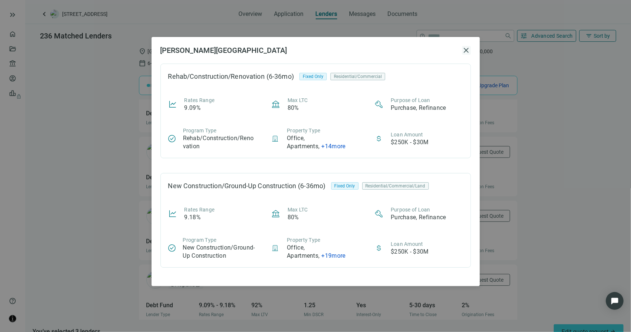
click at [467, 49] on span "close" at bounding box center [466, 50] width 9 height 9
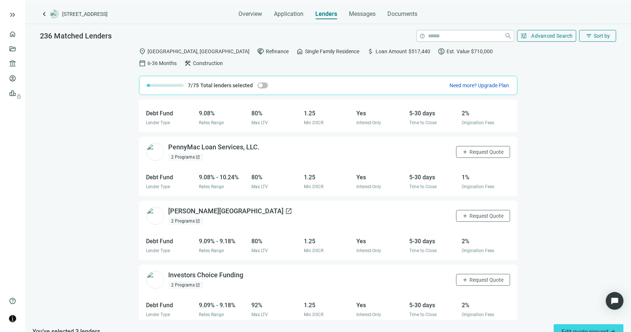
click at [285, 207] on span "open_in_new" at bounding box center [288, 210] width 7 height 7
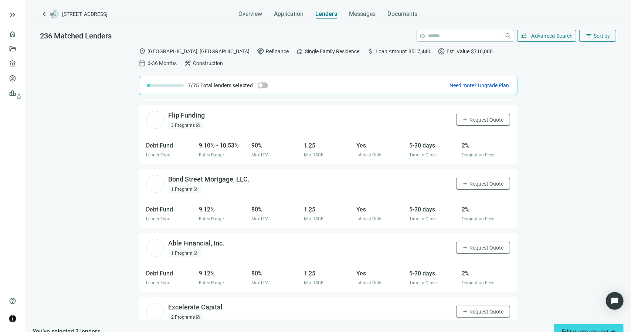
scroll to position [4355, 0]
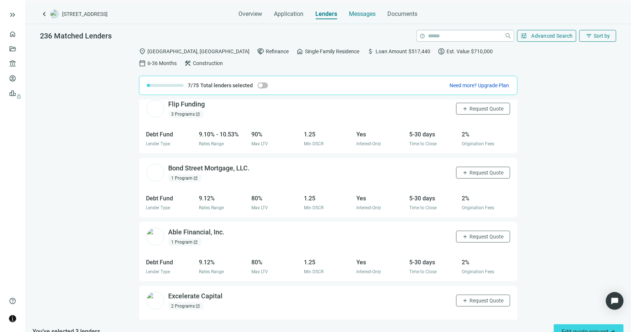
click at [368, 16] on span "Messages" at bounding box center [362, 13] width 27 height 7
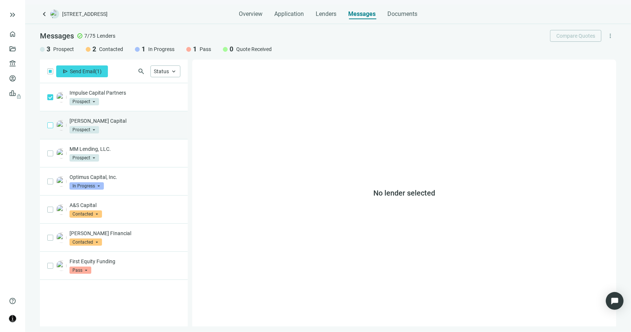
click at [51, 128] on label at bounding box center [50, 125] width 6 height 8
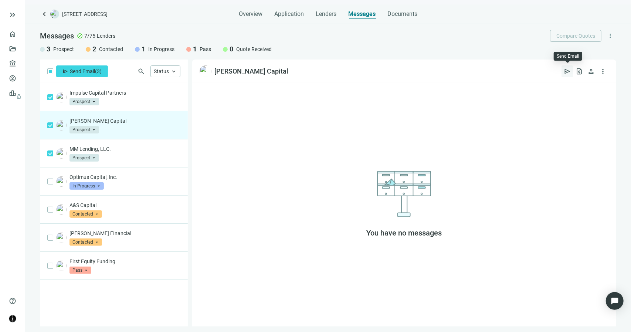
click at [567, 71] on span "send" at bounding box center [567, 71] width 7 height 7
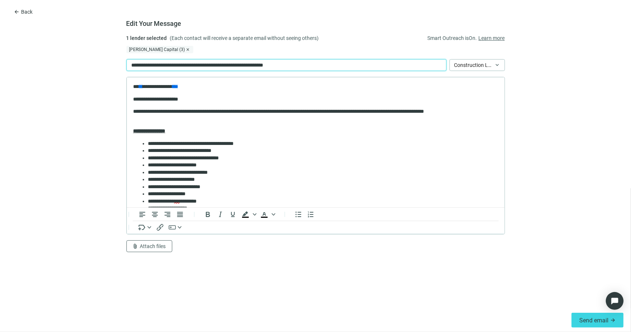
click at [154, 65] on p "**********" at bounding box center [215, 65] width 169 height 8
paste div
click at [258, 52] on div "Groves Capital (3) close + 0" at bounding box center [315, 49] width 379 height 7
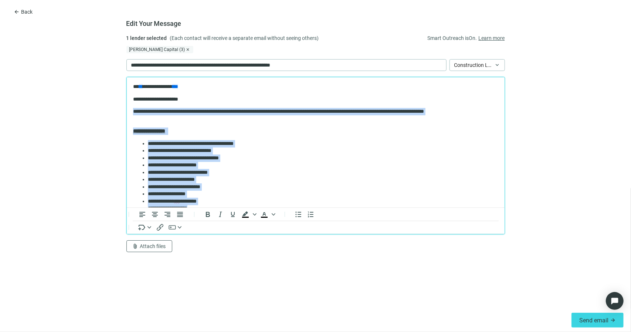
drag, startPoint x: 227, startPoint y: 136, endPoint x: 128, endPoint y: 106, distance: 103.4
click at [128, 106] on html "**********" at bounding box center [315, 225] width 378 height 297
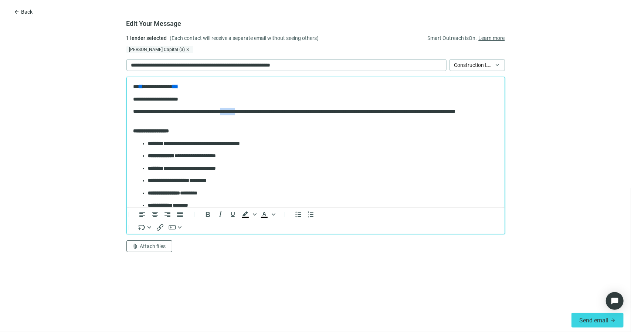
drag, startPoint x: 258, startPoint y: 112, endPoint x: 239, endPoint y: 114, distance: 18.5
click at [239, 114] on p "**********" at bounding box center [313, 115] width 360 height 14
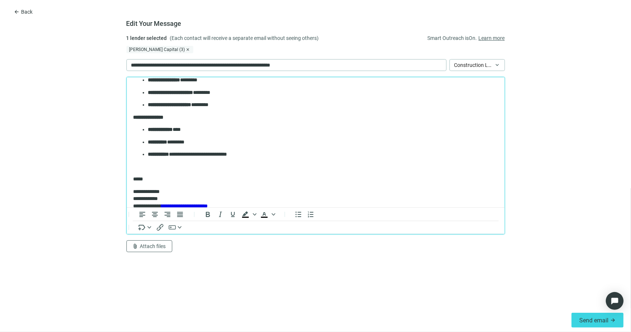
scroll to position [171, 0]
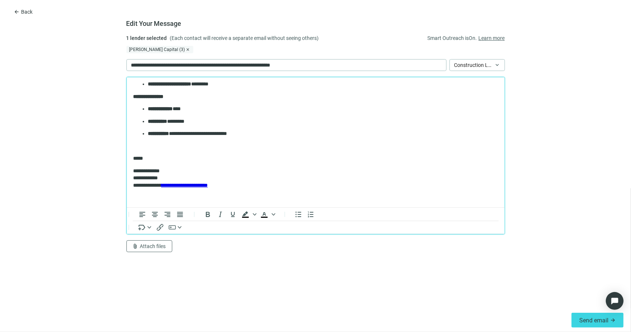
click at [155, 148] on p "Rich Text Area. Press ALT-0 for help." at bounding box center [315, 145] width 365 height 7
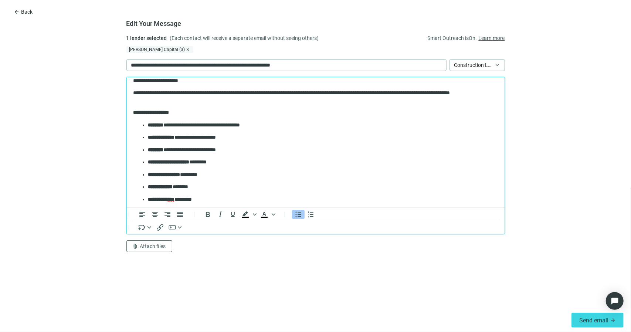
scroll to position [0, 0]
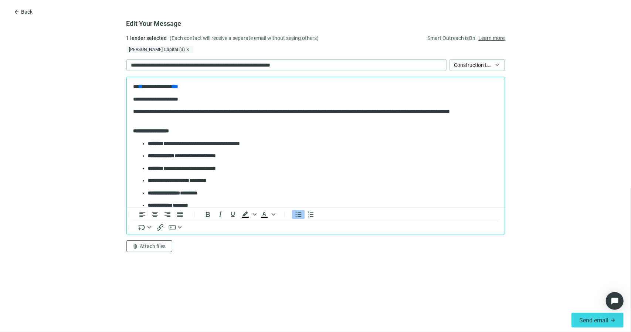
click at [178, 118] on p "**********" at bounding box center [313, 115] width 360 height 14
click at [160, 248] on span "Attach files" at bounding box center [153, 246] width 26 height 6
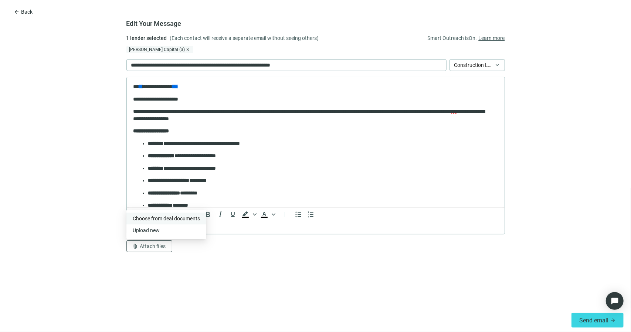
click at [175, 219] on span "Сhoose from deal documents" at bounding box center [166, 219] width 67 height 6
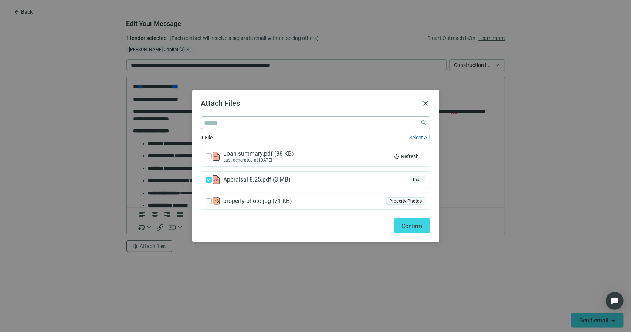
click at [414, 228] on span "Confirm" at bounding box center [412, 226] width 21 height 7
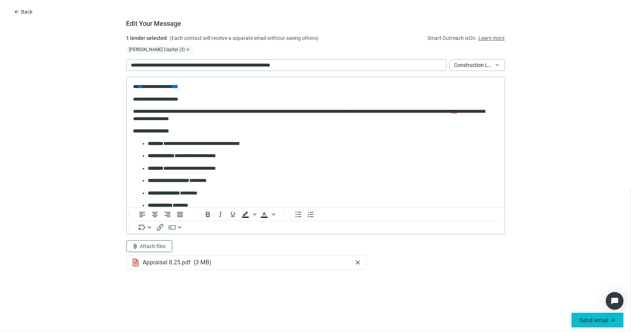
click at [583, 321] on span "Send email" at bounding box center [593, 320] width 29 height 7
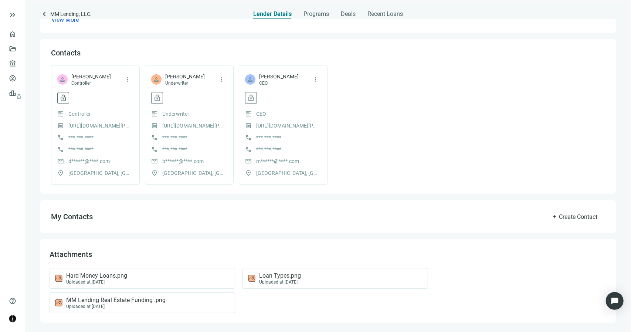
scroll to position [160, 0]
click at [143, 300] on span "MM Lending Real Estate Funding .png" at bounding box center [115, 299] width 99 height 7
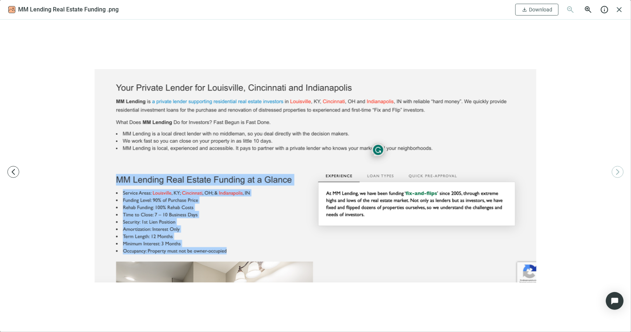
click at [573, 92] on div at bounding box center [315, 176] width 631 height 312
click at [581, 67] on div at bounding box center [315, 176] width 631 height 312
click at [559, 74] on div at bounding box center [315, 176] width 631 height 312
click at [619, 10] on span "close" at bounding box center [619, 9] width 9 height 9
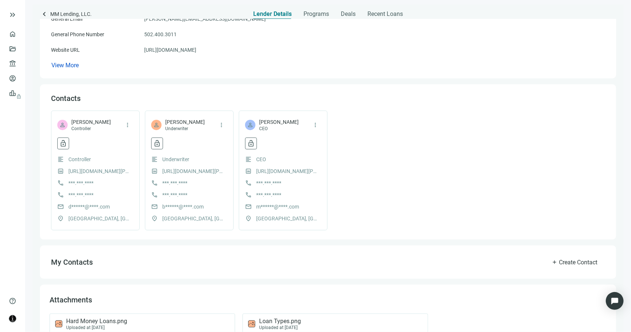
scroll to position [37, 0]
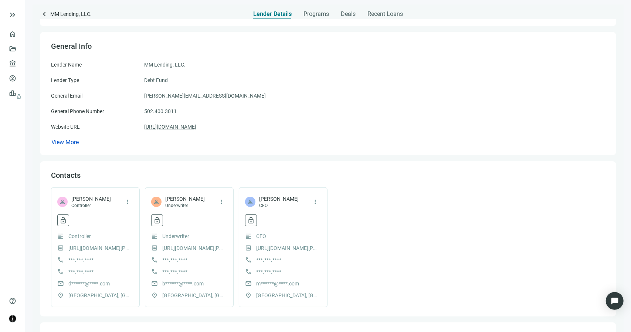
click at [180, 126] on link "https://mmlending.com" at bounding box center [170, 127] width 52 height 8
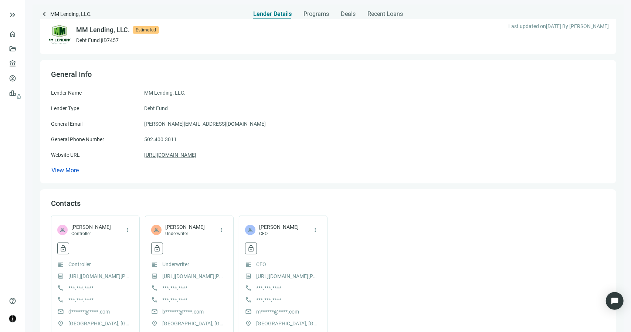
scroll to position [0, 0]
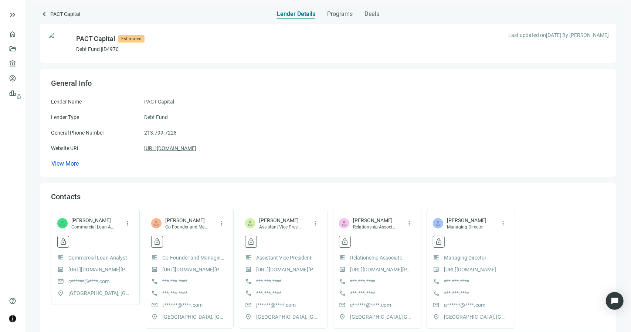
click at [177, 148] on link "[URL][DOMAIN_NAME]" at bounding box center [170, 148] width 52 height 8
click at [48, 13] on span "keyboard_arrow_left" at bounding box center [44, 14] width 9 height 9
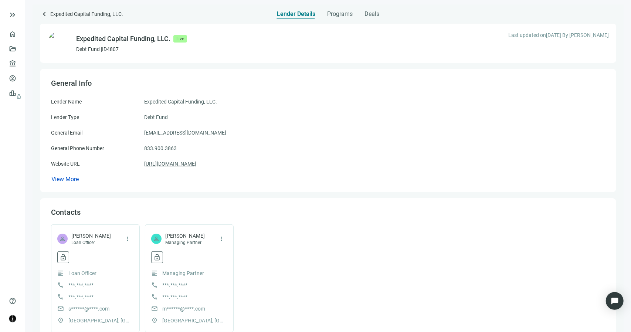
click at [196, 162] on link "[URL][DOMAIN_NAME]" at bounding box center [170, 164] width 52 height 8
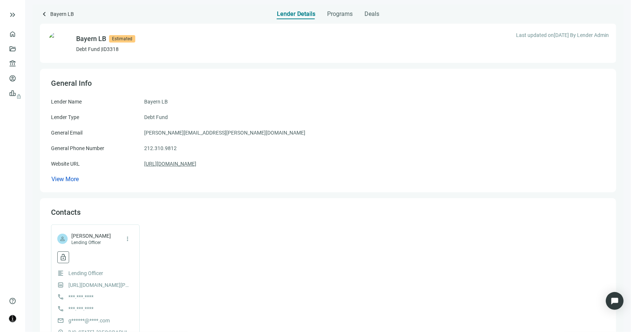
click at [181, 164] on link "https://bayernlb.com" at bounding box center [170, 164] width 52 height 8
click at [339, 16] on span "Programs" at bounding box center [340, 13] width 26 height 7
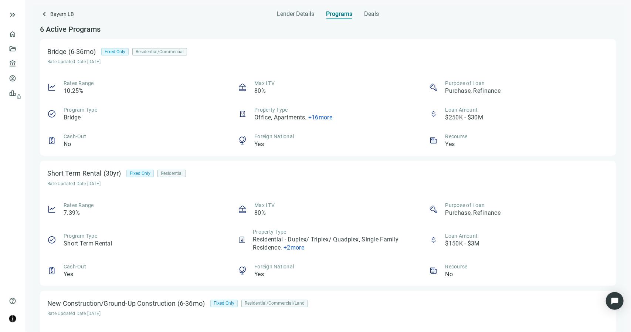
click at [315, 117] on span "+ 16 more" at bounding box center [320, 117] width 24 height 7
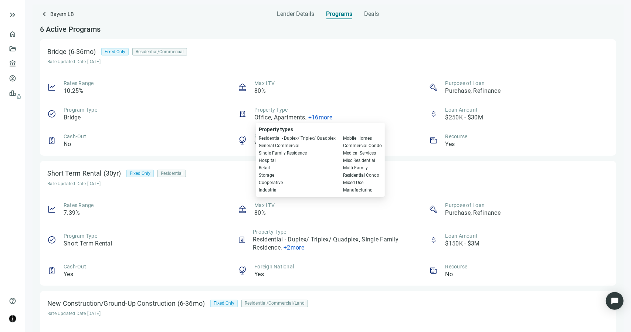
click at [315, 117] on span "+ 16 more" at bounding box center [320, 117] width 24 height 7
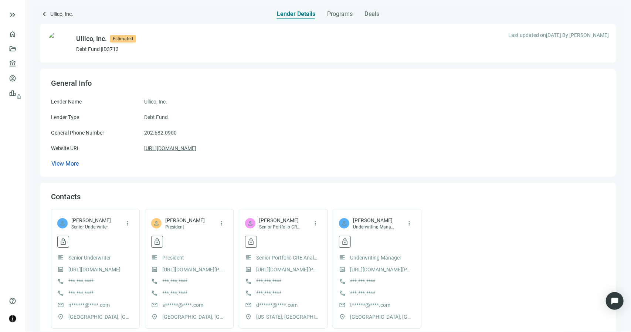
click at [162, 148] on link "[URL][DOMAIN_NAME]" at bounding box center [170, 148] width 52 height 8
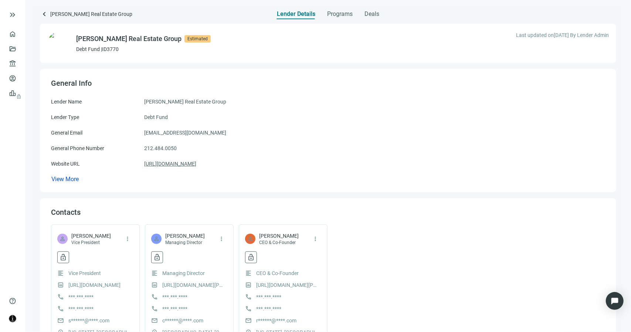
click at [187, 163] on link "[URL][DOMAIN_NAME]" at bounding box center [170, 164] width 52 height 8
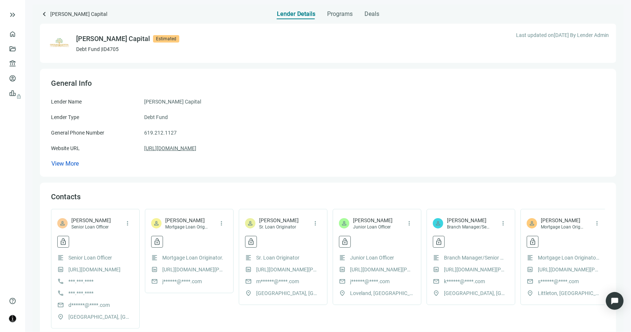
click at [184, 148] on link "[URL][DOMAIN_NAME]" at bounding box center [170, 148] width 52 height 8
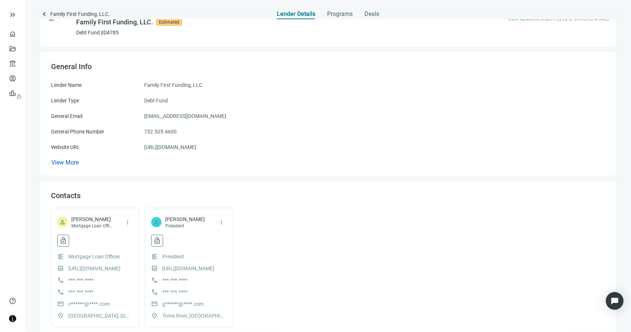
scroll to position [4, 0]
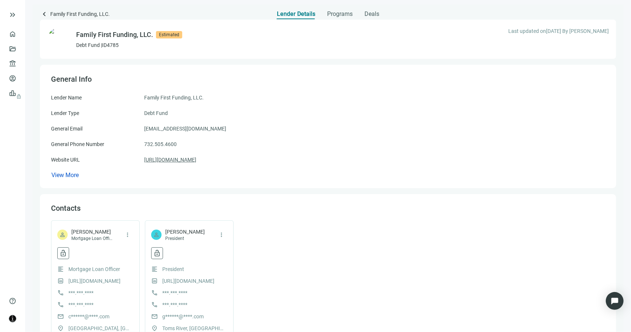
click at [187, 159] on link "[URL][DOMAIN_NAME]" at bounding box center [170, 160] width 52 height 8
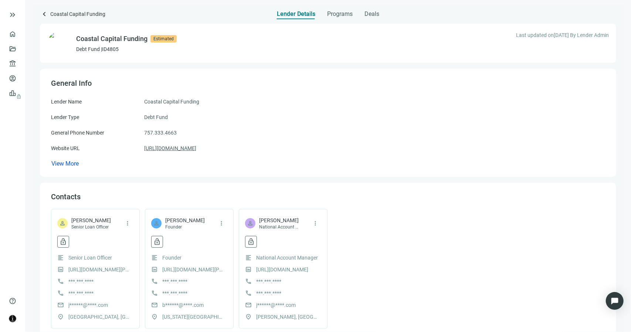
click at [196, 149] on link "[URL][DOMAIN_NAME]" at bounding box center [170, 148] width 52 height 8
click at [44, 15] on span "keyboard_arrow_left" at bounding box center [44, 14] width 9 height 9
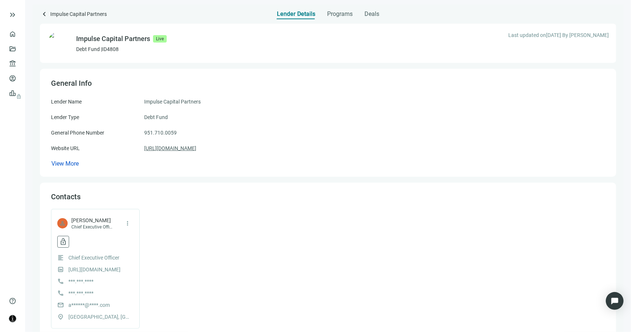
click at [181, 151] on link "[URL][DOMAIN_NAME]" at bounding box center [170, 148] width 52 height 8
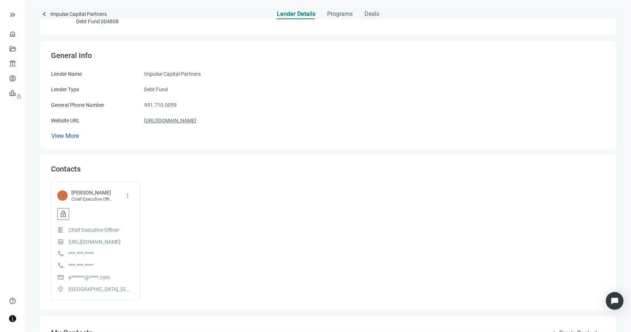
scroll to position [120, 0]
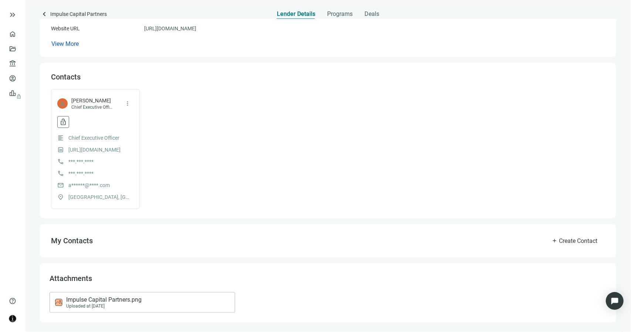
click at [123, 298] on span "Impulse Capital Partners.png" at bounding box center [103, 299] width 75 height 7
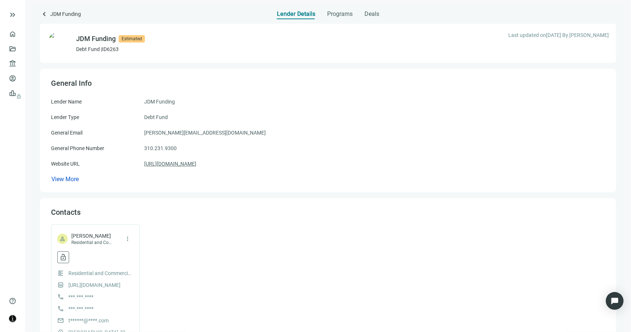
click at [176, 167] on link "https://jdmfundingcorp.com/" at bounding box center [170, 164] width 52 height 8
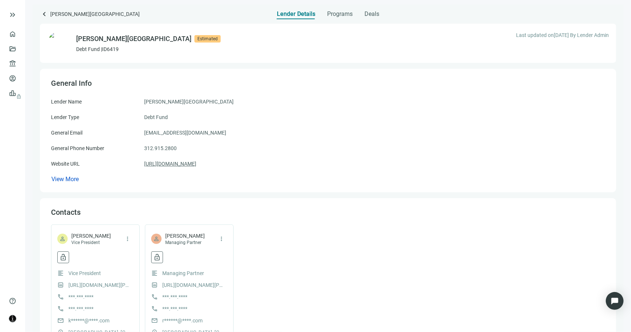
click at [157, 166] on link "[URL][DOMAIN_NAME]" at bounding box center [170, 164] width 52 height 8
click at [44, 14] on span "keyboard_arrow_left" at bounding box center [44, 14] width 9 height 9
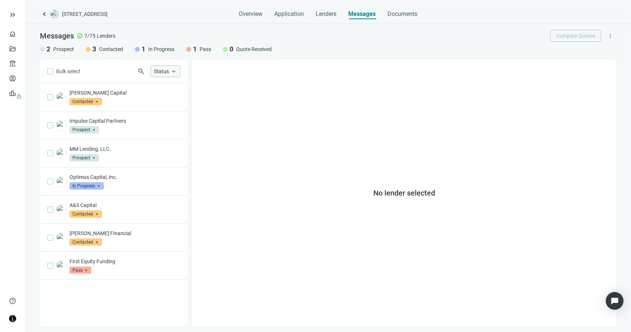
click at [169, 71] on div "Status keyboard_arrow_up" at bounding box center [165, 71] width 30 height 12
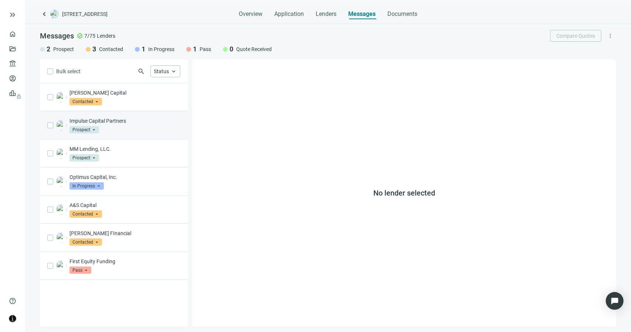
click at [131, 130] on div "Impulse Capital Partners Prospect arrow_drop_down" at bounding box center [125, 125] width 111 height 16
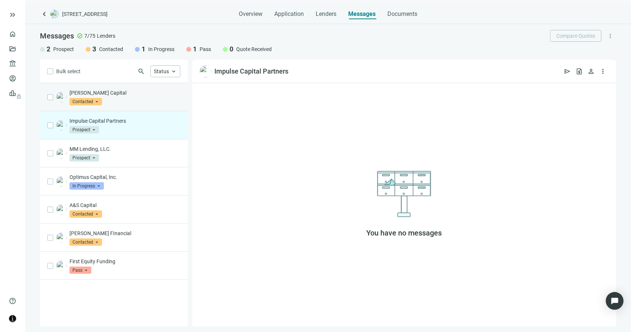
click at [132, 92] on p "[PERSON_NAME] Capital" at bounding box center [125, 92] width 111 height 7
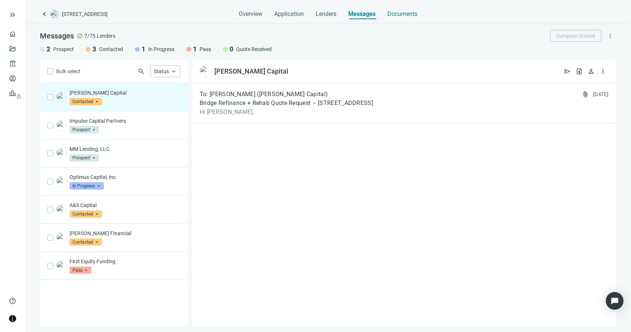
click at [407, 16] on span "Documents" at bounding box center [403, 13] width 30 height 7
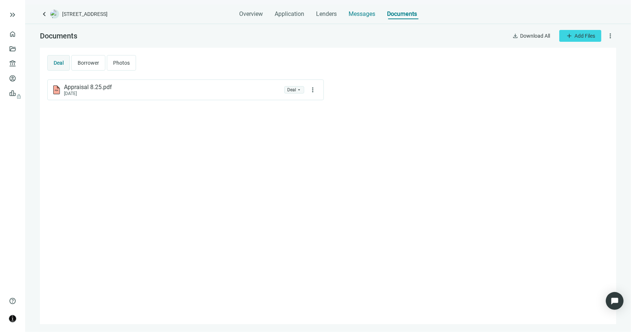
click at [365, 16] on span "Messages" at bounding box center [362, 13] width 27 height 7
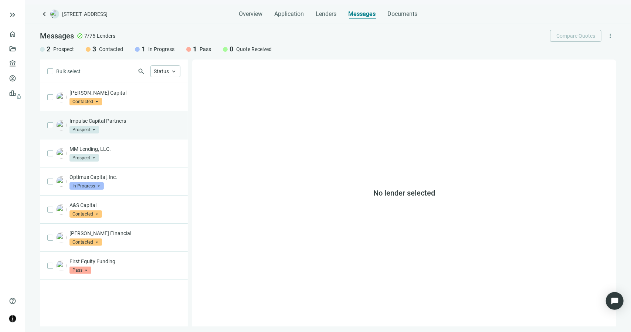
click at [93, 119] on p "Impulse Capital Partners" at bounding box center [125, 120] width 111 height 7
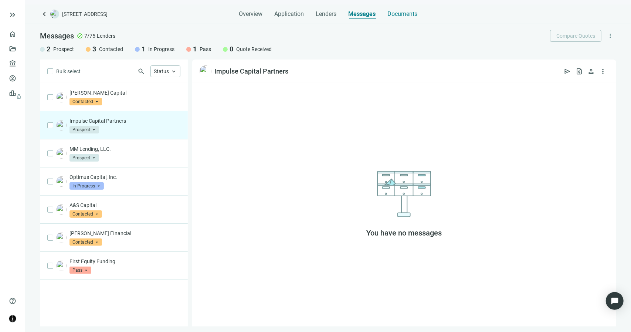
click at [396, 15] on span "Documents" at bounding box center [403, 13] width 30 height 7
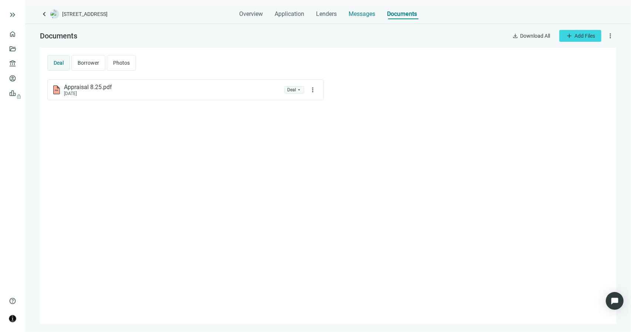
click at [361, 15] on span "Messages" at bounding box center [362, 13] width 27 height 7
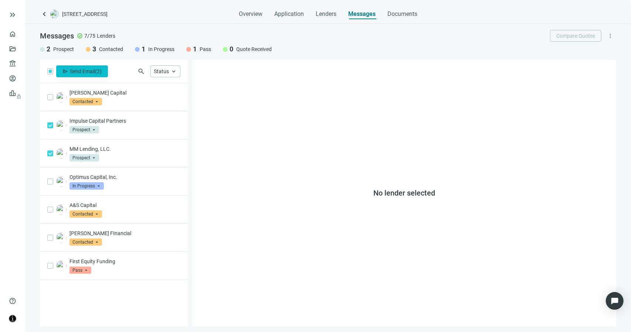
click at [95, 74] on span "( 2 )" at bounding box center [98, 71] width 7 height 6
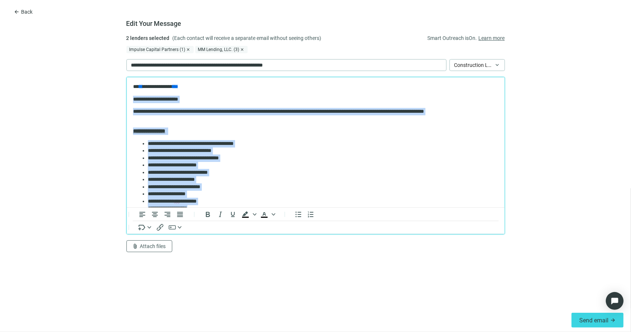
drag, startPoint x: 227, startPoint y: 133, endPoint x: 132, endPoint y: 97, distance: 101.4
click at [132, 97] on body "**********" at bounding box center [315, 225] width 366 height 285
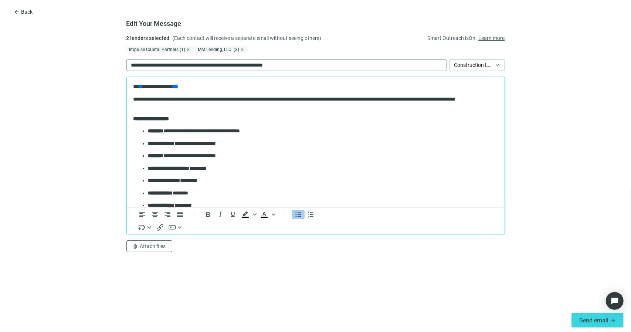
click at [204, 65] on p "**********" at bounding box center [215, 65] width 169 height 8
click at [341, 47] on div "Impulse Capital Partners (1) close MM Lending, LLC. (3) close + 0" at bounding box center [315, 49] width 379 height 7
click at [188, 105] on p "**********" at bounding box center [313, 102] width 360 height 14
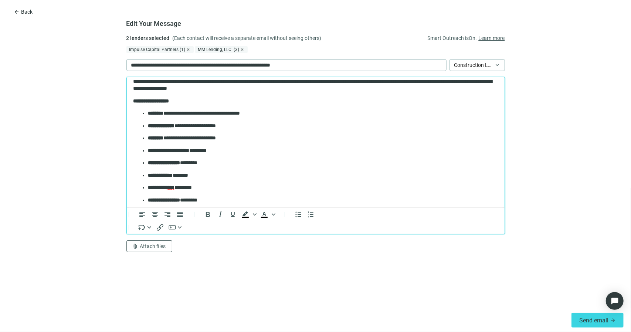
scroll to position [148, 0]
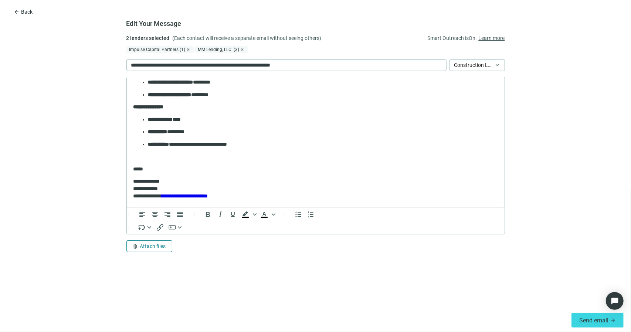
click at [140, 242] on button "attach_file Attach files" at bounding box center [149, 246] width 46 height 12
click at [166, 219] on span "Сhoose from deal documents" at bounding box center [166, 219] width 67 height 6
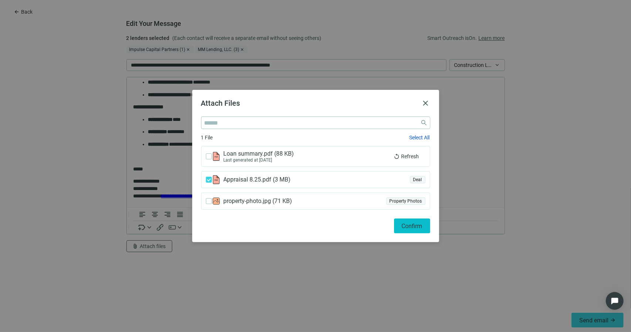
click at [414, 227] on span "Confirm" at bounding box center [412, 226] width 21 height 7
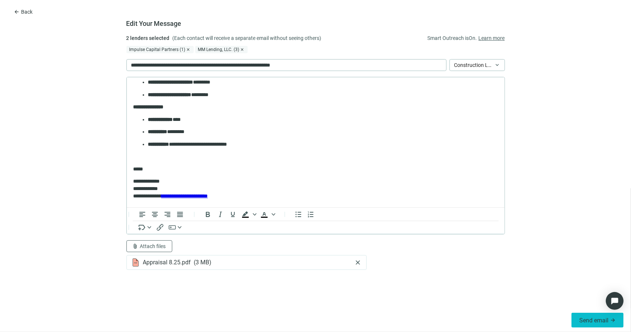
click at [579, 321] on button "Send email arrow_forward" at bounding box center [598, 320] width 52 height 15
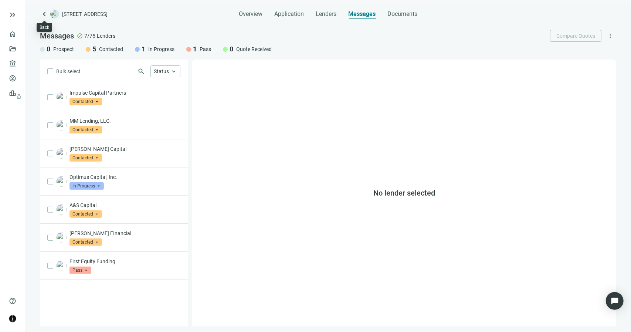
click at [44, 14] on span "keyboard_arrow_left" at bounding box center [44, 14] width 9 height 9
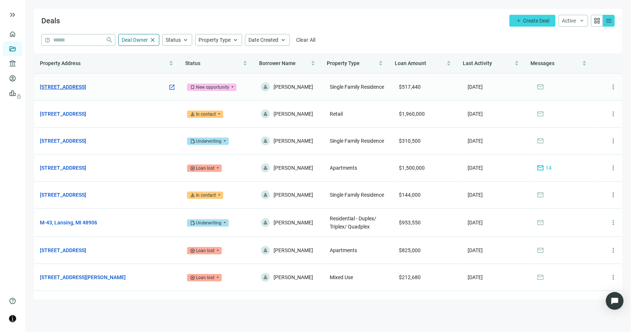
click at [71, 90] on link "6990 OH-56, London, OH 43140" at bounding box center [63, 87] width 46 height 8
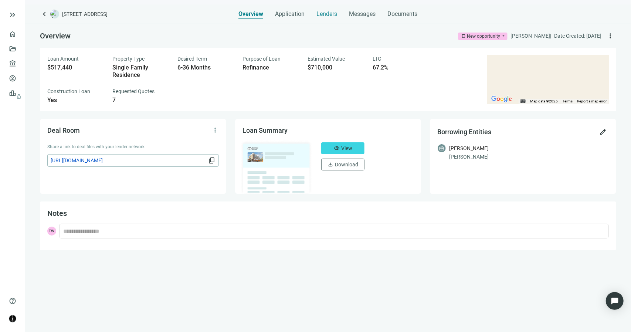
click at [331, 14] on span "Lenders" at bounding box center [327, 13] width 21 height 7
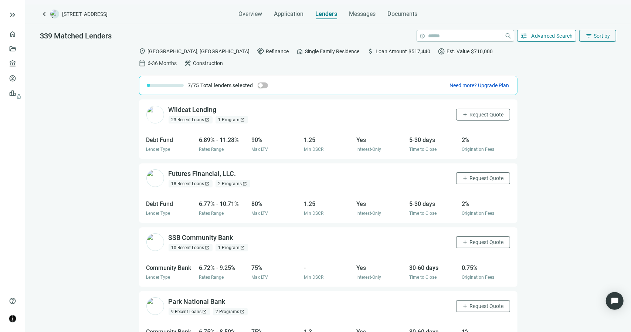
click at [551, 37] on span "Advanced Search" at bounding box center [553, 36] width 42 height 6
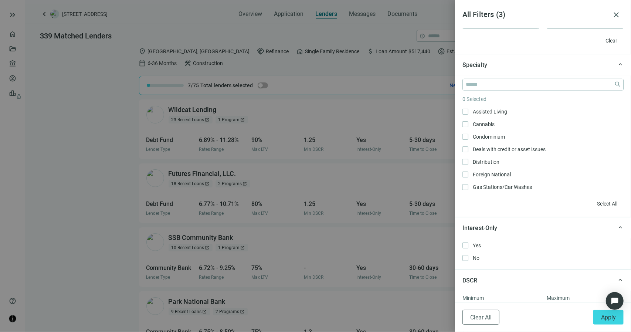
scroll to position [370, 0]
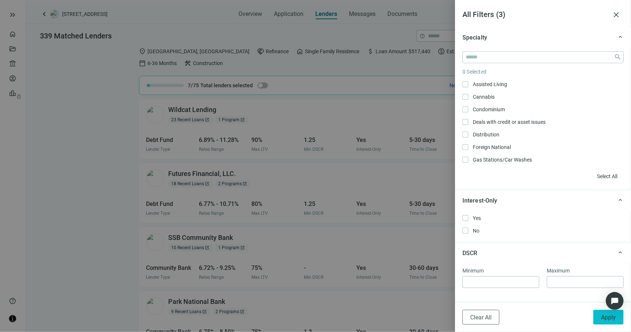
click at [602, 318] on span "Apply" at bounding box center [608, 317] width 15 height 7
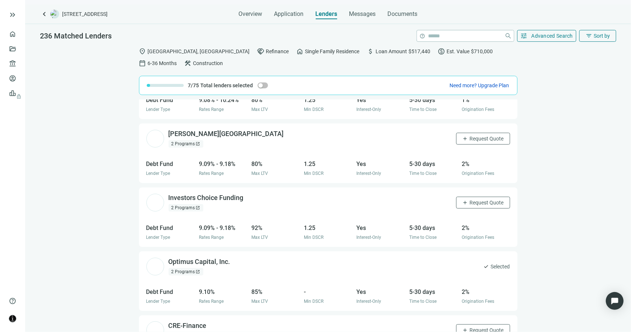
scroll to position [3952, 0]
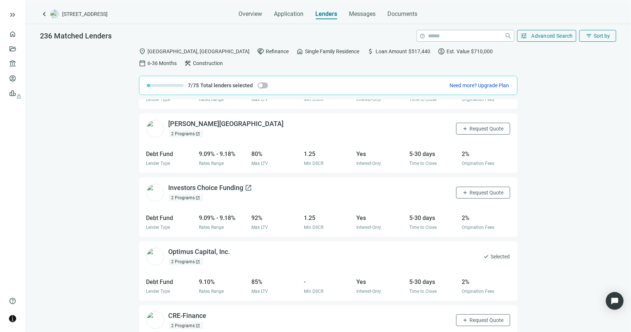
click at [248, 184] on span "open_in_new" at bounding box center [248, 187] width 7 height 7
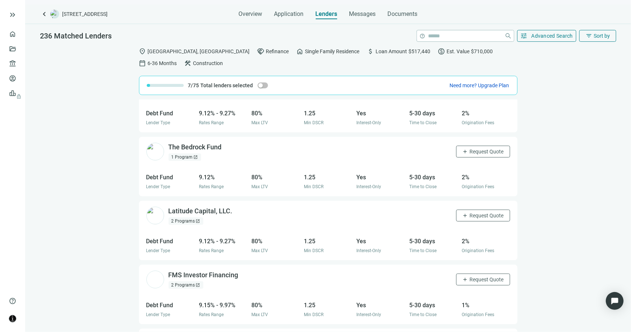
scroll to position [4701, 0]
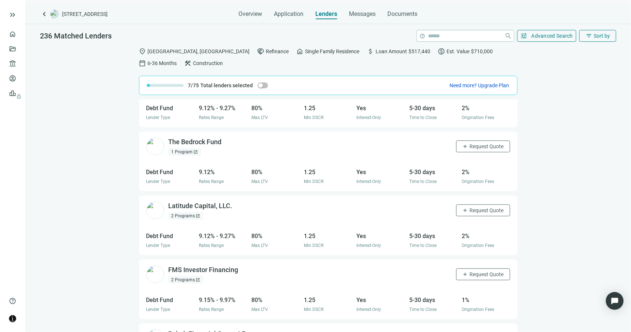
click at [196, 214] on span "open_in_new" at bounding box center [198, 216] width 4 height 4
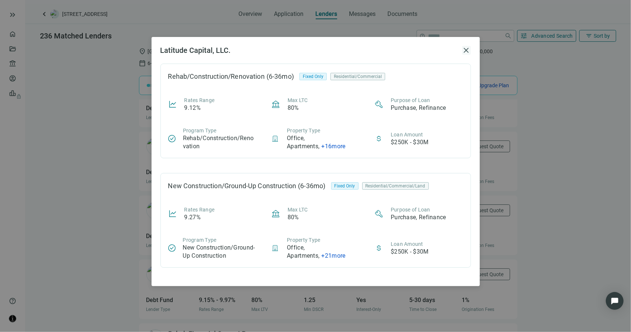
click at [465, 49] on span "close" at bounding box center [466, 50] width 9 height 9
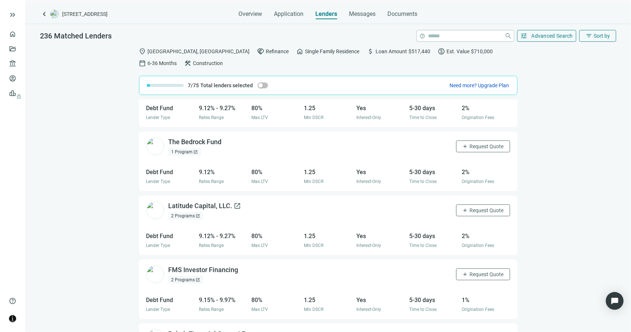
click at [236, 202] on span "open_in_new" at bounding box center [237, 205] width 7 height 7
click at [470, 207] on span "Request Quote" at bounding box center [487, 210] width 34 height 6
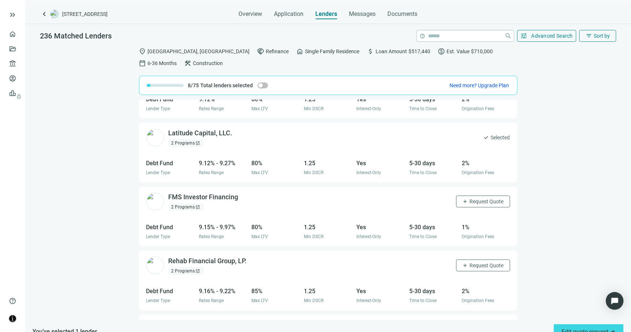
scroll to position [4775, 0]
click at [244, 192] on span "open_in_new" at bounding box center [243, 195] width 7 height 7
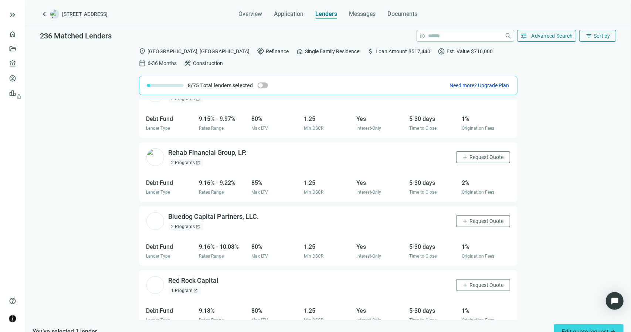
scroll to position [4919, 0]
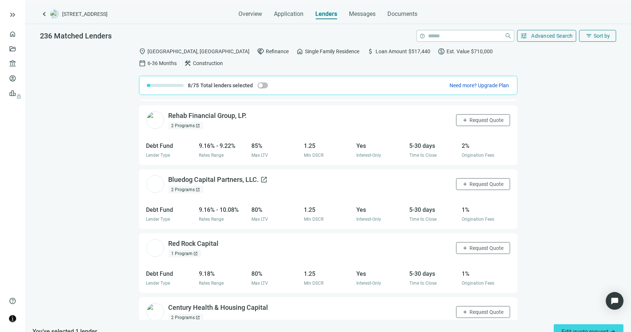
click at [265, 176] on span "open_in_new" at bounding box center [264, 179] width 7 height 7
click at [446, 37] on input "search" at bounding box center [465, 35] width 73 height 11
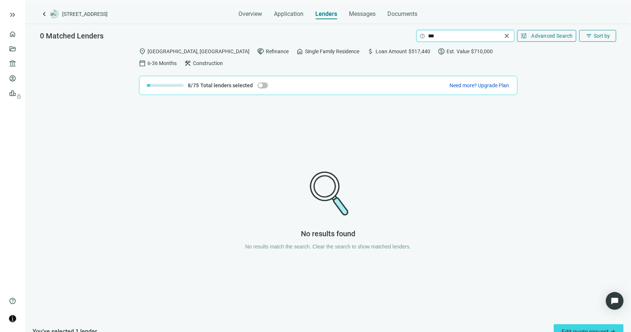
type input "***"
click at [510, 37] on span "close" at bounding box center [507, 35] width 7 height 7
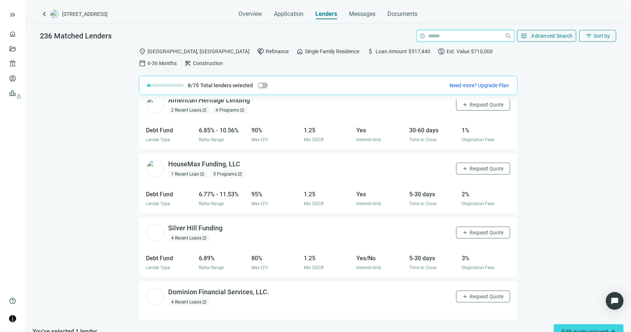
scroll to position [672, 0]
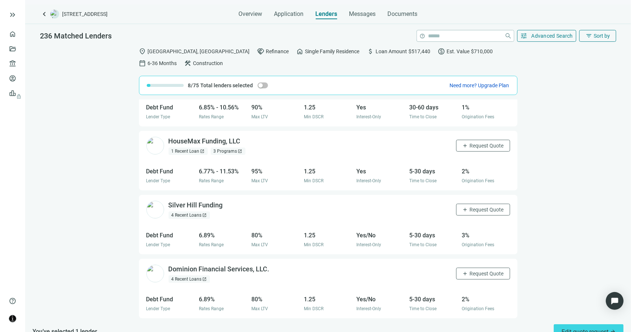
drag, startPoint x: 370, startPoint y: 14, endPoint x: 356, endPoint y: 24, distance: 17.2
click at [356, 24] on div "keyboard_arrow_left 6990 OH-56, London, OH 43140 Overview Application Lenders M…" at bounding box center [328, 168] width 606 height 328
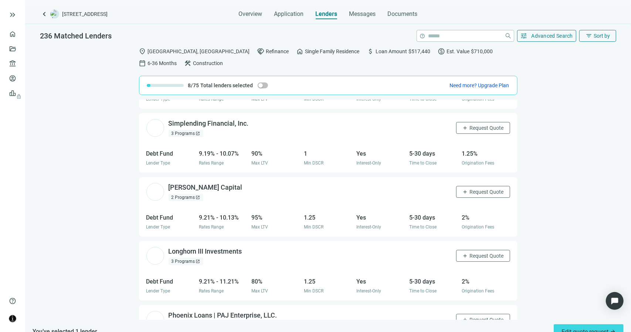
scroll to position [5168, 0]
click at [244, 183] on span "open_in_new" at bounding box center [247, 186] width 7 height 7
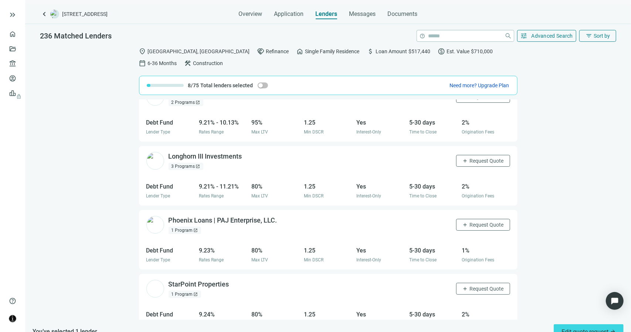
scroll to position [5279, 0]
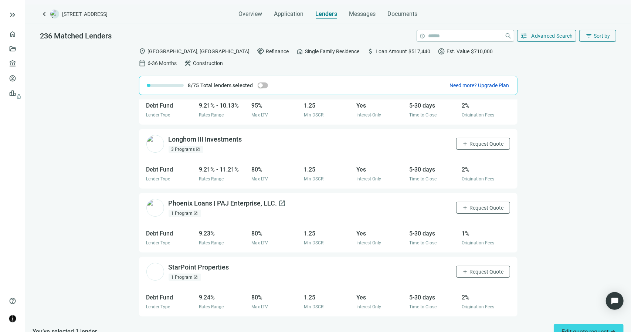
click at [282, 200] on span "open_in_new" at bounding box center [282, 203] width 7 height 7
click at [463, 205] on span "add" at bounding box center [466, 208] width 6 height 6
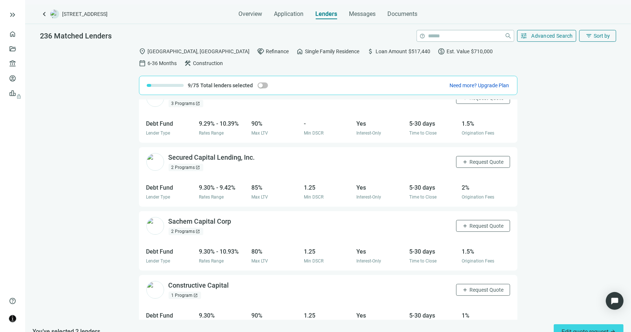
scroll to position [5965, 0]
click at [194, 294] on span "open_in_new" at bounding box center [196, 296] width 4 height 4
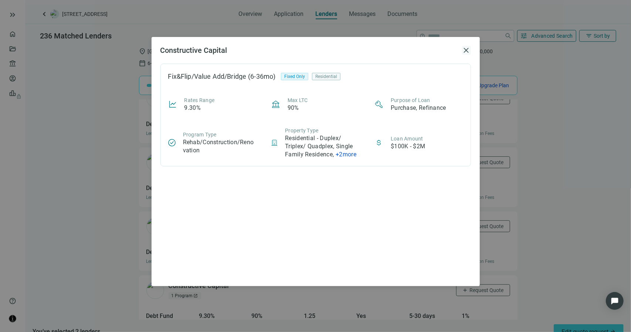
click at [467, 51] on span "close" at bounding box center [466, 50] width 9 height 9
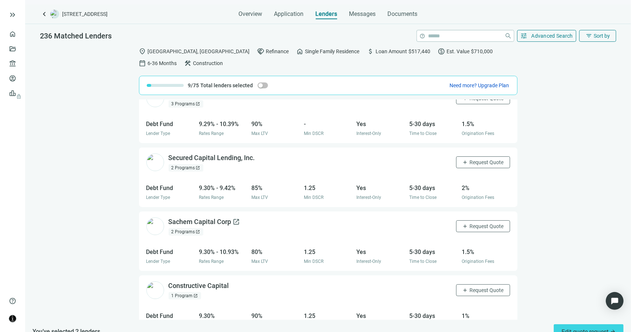
click at [234, 218] on span "open_in_new" at bounding box center [236, 221] width 7 height 7
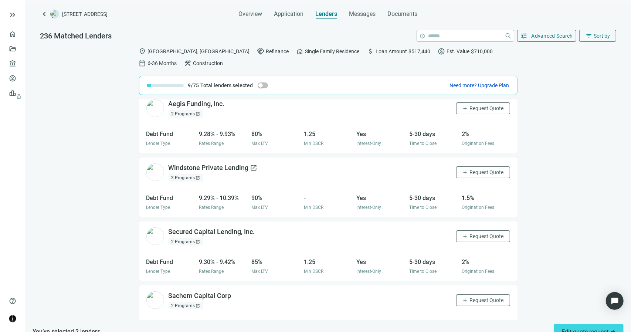
click at [252, 164] on span "open_in_new" at bounding box center [253, 167] width 7 height 7
click at [470, 169] on span "Request Quote" at bounding box center [487, 172] width 34 height 6
click at [368, 16] on span "Messages" at bounding box center [362, 13] width 27 height 7
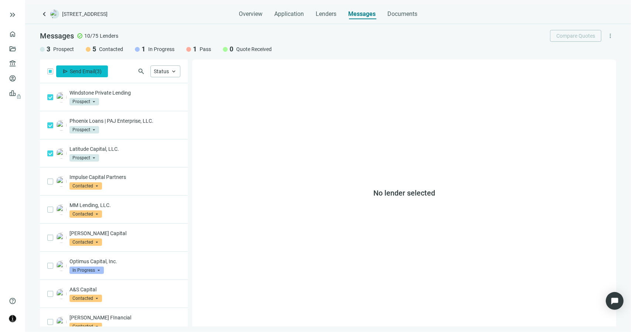
click at [99, 73] on span "( 3 )" at bounding box center [98, 71] width 7 height 6
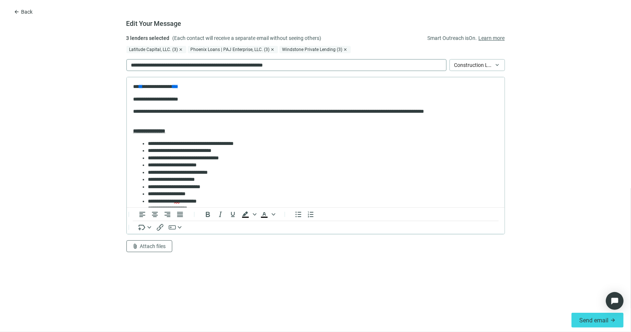
click at [231, 65] on p "**********" at bounding box center [215, 65] width 169 height 8
paste div
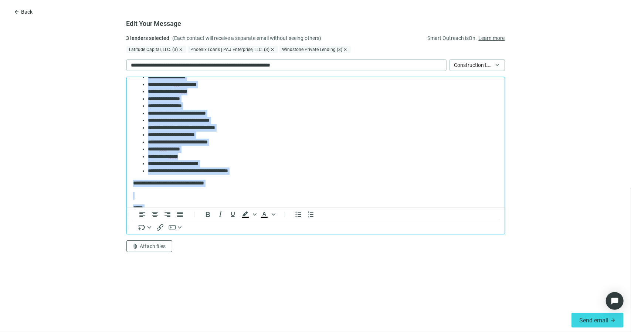
scroll to position [167, 0]
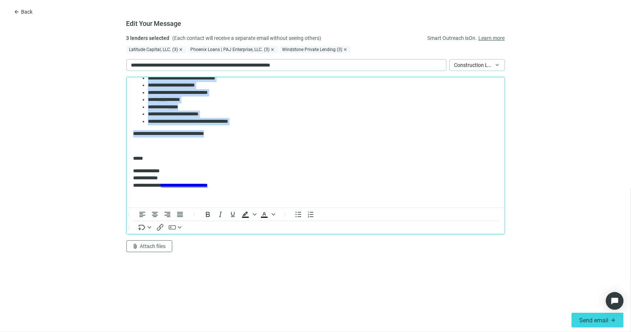
drag, startPoint x: 133, startPoint y: 97, endPoint x: 257, endPoint y: 128, distance: 127.7
click at [257, 128] on body "**********" at bounding box center [315, 58] width 366 height 285
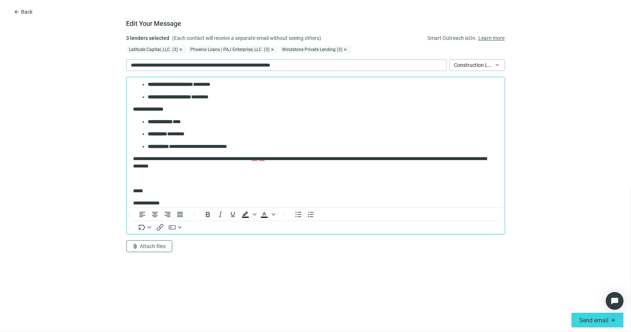
scroll to position [148, 0]
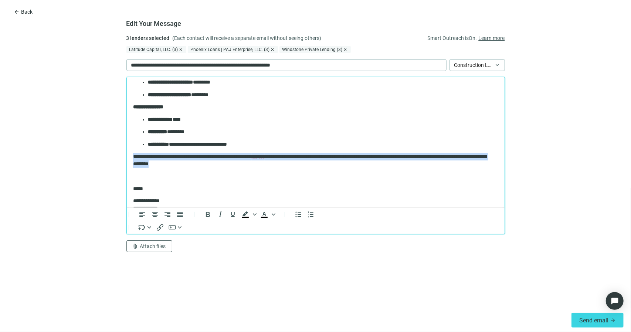
drag, startPoint x: 229, startPoint y: 165, endPoint x: 123, endPoint y: 157, distance: 106.8
click at [126, 157] on html "**********" at bounding box center [315, 83] width 378 height 308
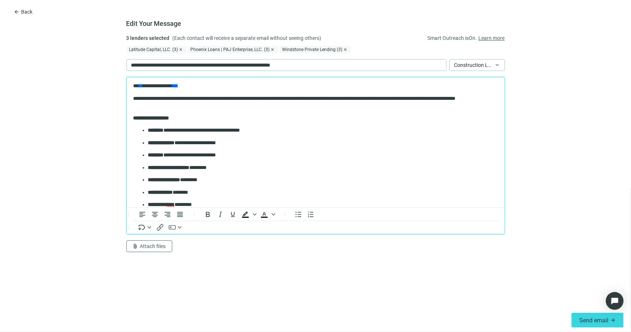
scroll to position [0, 0]
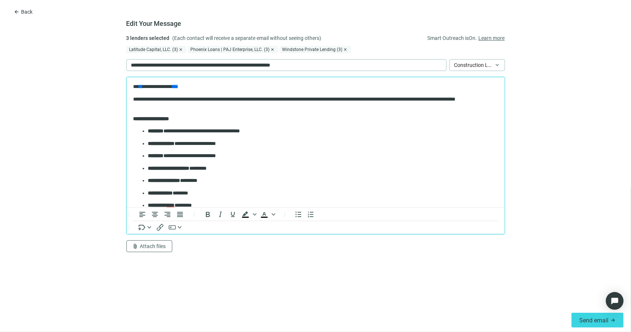
click at [207, 108] on p "**********" at bounding box center [313, 102] width 360 height 14
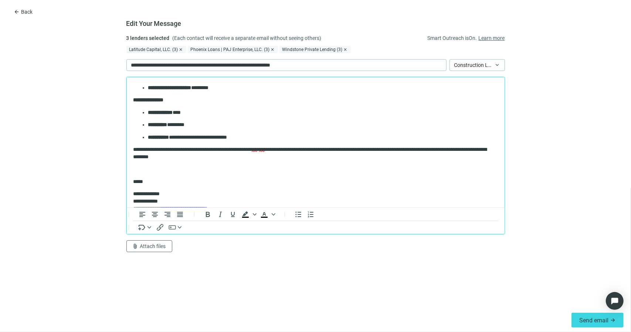
scroll to position [178, 0]
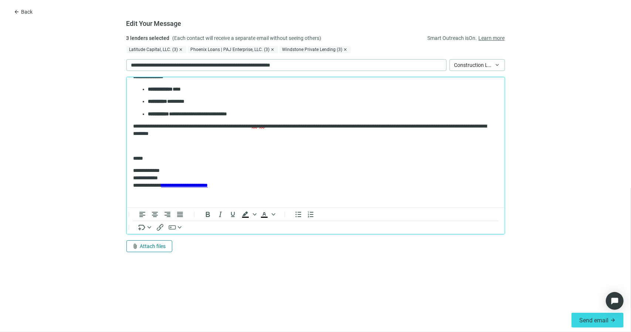
click at [163, 247] on span "Attach files" at bounding box center [153, 246] width 26 height 6
click at [158, 219] on span "Сhoose from deal documents" at bounding box center [166, 219] width 67 height 6
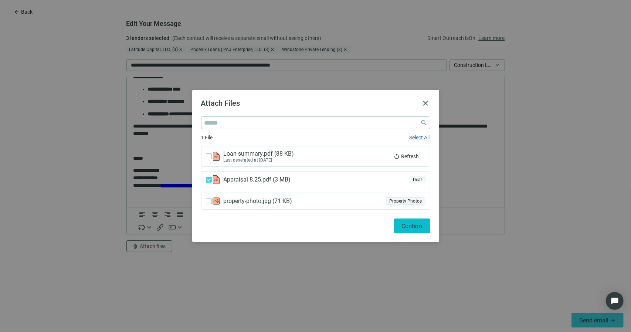
click at [399, 225] on button "Confirm" at bounding box center [412, 226] width 36 height 15
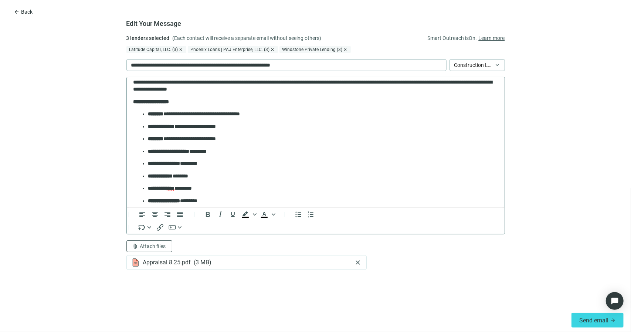
scroll to position [0, 0]
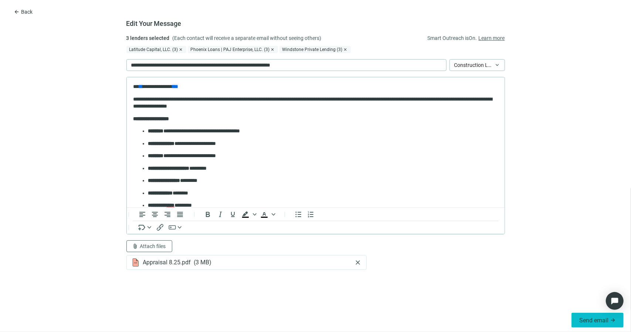
click at [581, 323] on span "Send email" at bounding box center [593, 320] width 29 height 7
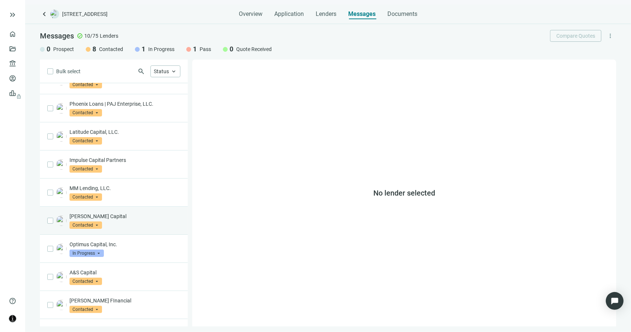
scroll to position [36, 0]
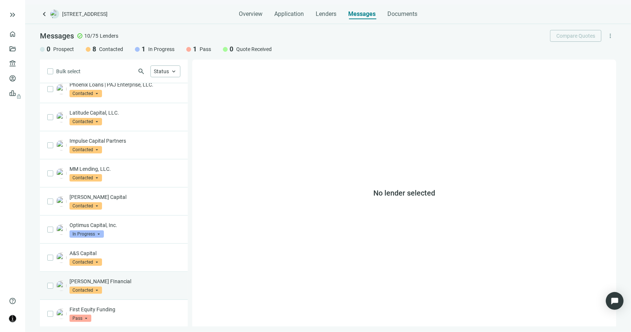
click at [138, 284] on div "Ezra FInancial Contacted arrow_drop_down" at bounding box center [125, 286] width 111 height 16
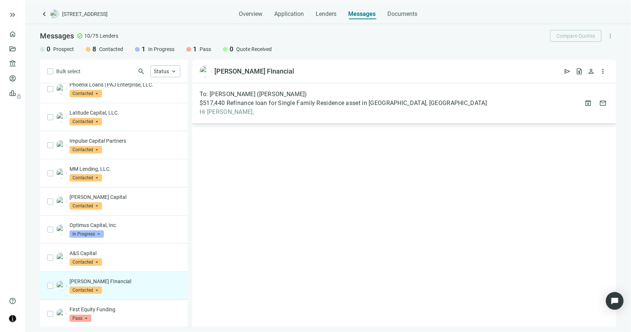
click at [235, 111] on span "Hi Nathan," at bounding box center [343, 111] width 287 height 7
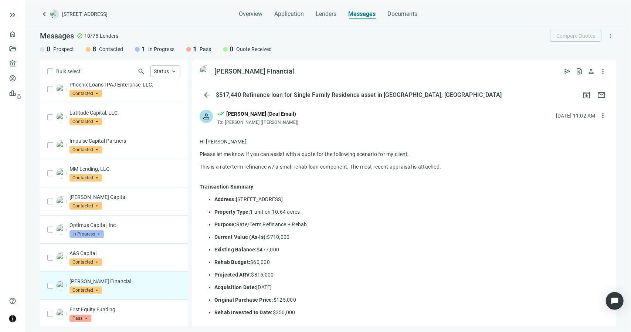
drag, startPoint x: 255, startPoint y: 123, endPoint x: 224, endPoint y: 122, distance: 30.7
click at [224, 122] on div "To: Nathan Yadgar (Ezra FInancial)" at bounding box center [258, 122] width 83 height 6
click at [112, 251] on p "A&S Capital" at bounding box center [125, 253] width 111 height 7
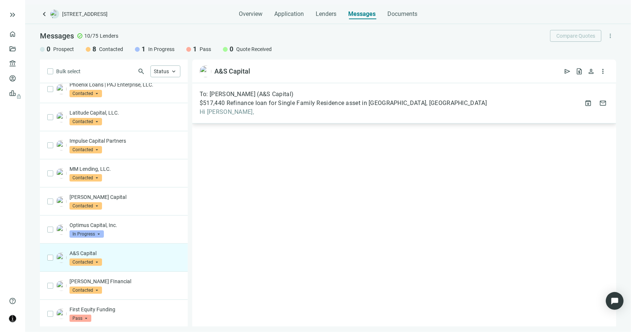
click at [236, 105] on span "$517,440 Refinance loan for Single Family Residence asset in London, OH" at bounding box center [343, 102] width 287 height 7
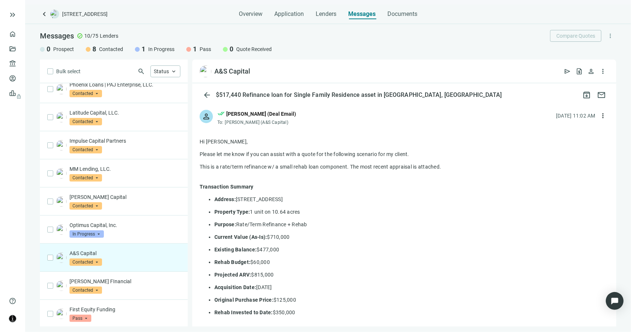
drag, startPoint x: 257, startPoint y: 122, endPoint x: 224, endPoint y: 123, distance: 33.7
click at [224, 123] on div "To: Ezequiel Cerrini (A&S Capital)" at bounding box center [256, 122] width 79 height 6
drag, startPoint x: 232, startPoint y: 143, endPoint x: 199, endPoint y: 142, distance: 33.3
click at [199, 142] on div "Appraisal 8.25.pdf ( 3 MB ) download reply Reply reply_all Reply all forward Fo…" at bounding box center [404, 312] width 424 height 370
drag, startPoint x: 282, startPoint y: 248, endPoint x: 216, endPoint y: 247, distance: 66.2
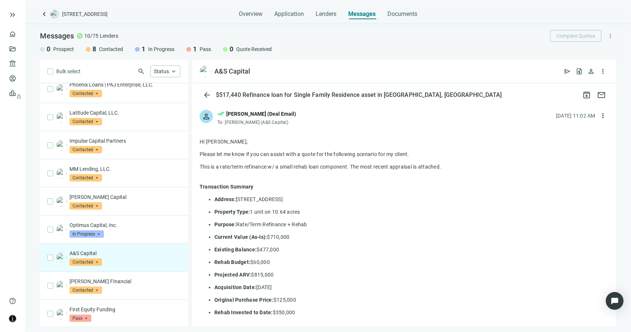
click at [216, 247] on p "Existing Balance: $477,000" at bounding box center [411, 249] width 395 height 7
click at [113, 173] on div "MM Lending, LLC. Contacted arrow_drop_down" at bounding box center [125, 173] width 111 height 16
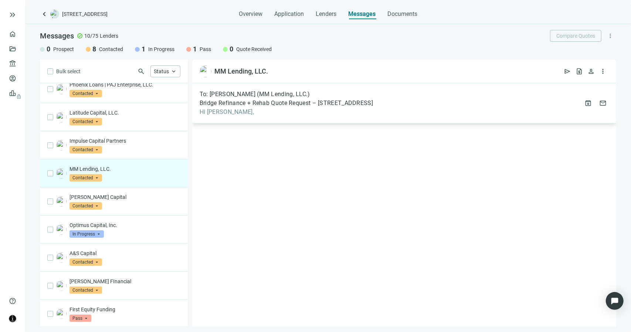
click at [238, 107] on div "To: Bill Reed (MM Lending, LLC.) Bridge Refinance + Rehab Quote Request – 6990 …" at bounding box center [286, 103] width 173 height 25
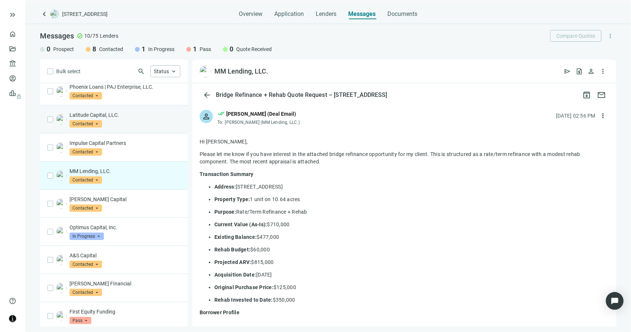
scroll to position [36, 0]
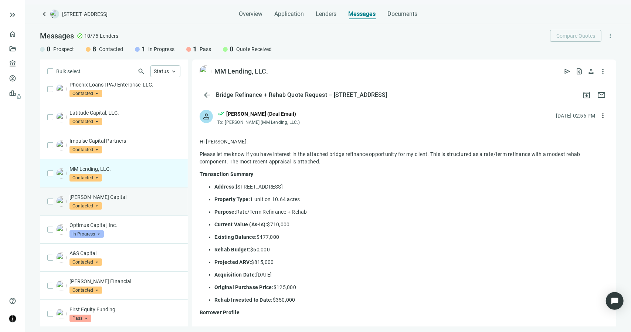
click at [103, 193] on p "Groves Capital" at bounding box center [125, 196] width 111 height 7
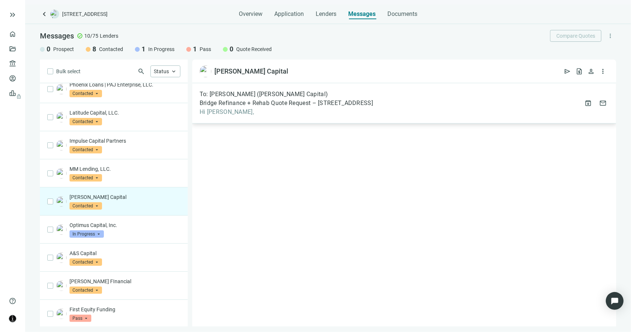
click at [258, 107] on div "To: David Simpson (Groves Capital) Bridge Refinance + Rehab Quote Request – 699…" at bounding box center [286, 103] width 173 height 25
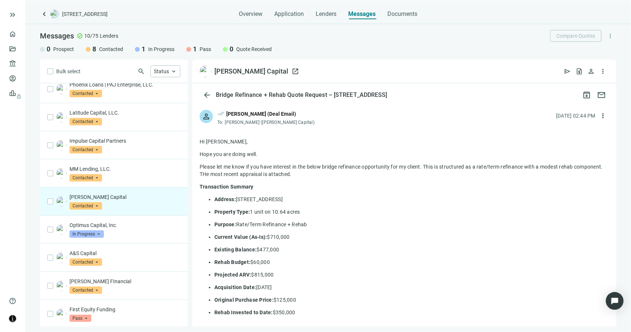
click at [292, 71] on span "open_in_new" at bounding box center [295, 71] width 7 height 7
click at [110, 166] on p "MM Lending, LLC." at bounding box center [125, 168] width 111 height 7
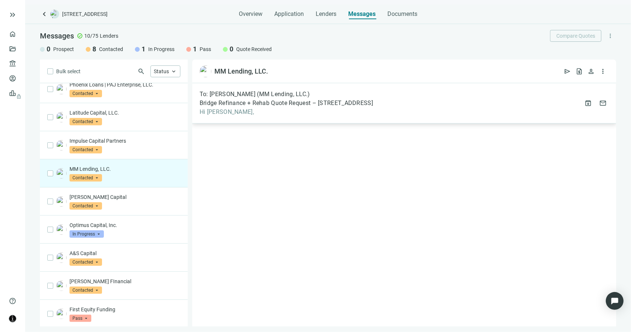
click at [212, 112] on span "Hi Bill," at bounding box center [286, 111] width 173 height 7
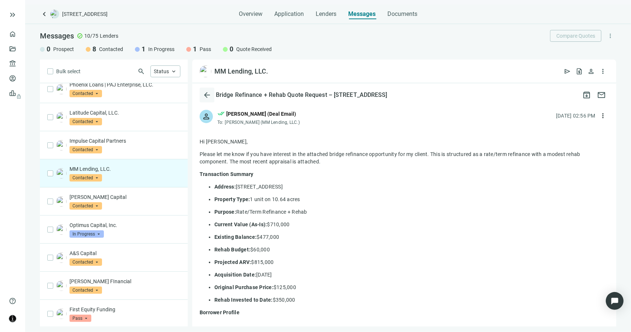
click at [207, 94] on span "arrow_back" at bounding box center [207, 95] width 9 height 9
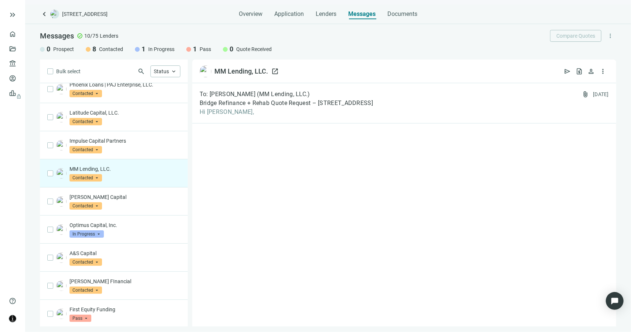
click at [275, 71] on span "open_in_new" at bounding box center [274, 71] width 7 height 7
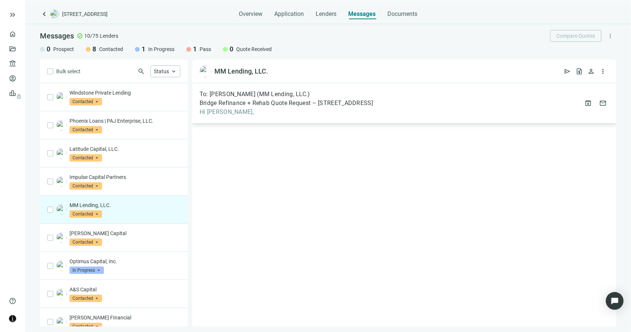
click at [223, 111] on span "Hi Bill," at bounding box center [286, 111] width 173 height 7
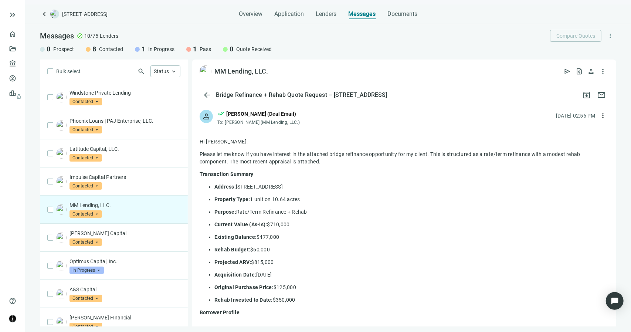
drag, startPoint x: 322, startPoint y: 161, endPoint x: 201, endPoint y: 141, distance: 123.0
click at [201, 141] on div "Hi Bill, Please let me know if you have interest in the attached bridge refinan…" at bounding box center [404, 291] width 409 height 307
drag, startPoint x: 277, startPoint y: 261, endPoint x: 252, endPoint y: 259, distance: 24.9
click at [252, 259] on p "Projected ARV: $815,000" at bounding box center [411, 261] width 395 height 7
drag, startPoint x: 291, startPoint y: 237, endPoint x: 214, endPoint y: 236, distance: 76.9
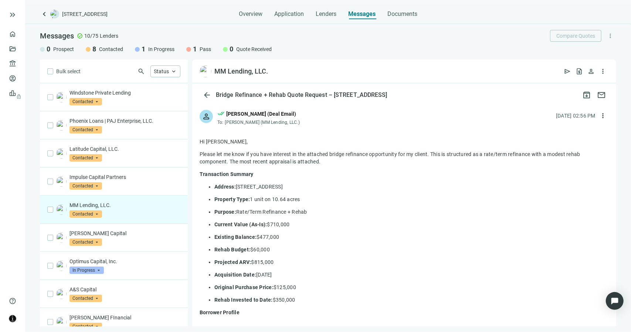
click at [214, 236] on p "Existing Balance: $477,000" at bounding box center [411, 236] width 395 height 7
click at [95, 212] on span "Contacted" at bounding box center [86, 213] width 33 height 7
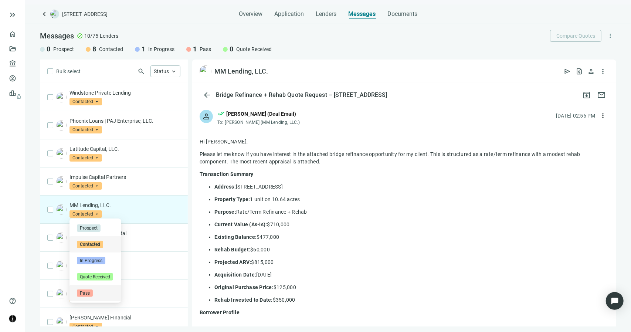
click at [88, 293] on span "Pass" at bounding box center [85, 293] width 16 height 7
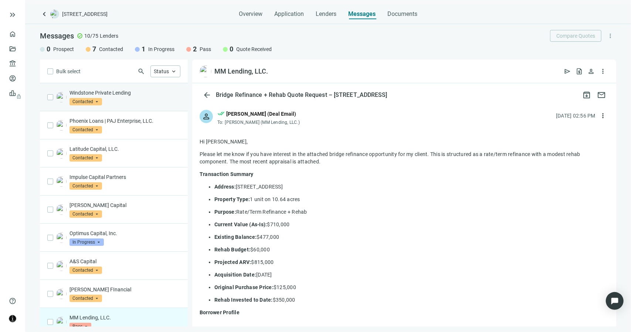
click at [115, 102] on div "Windstone Private Lending Contacted arrow_drop_down" at bounding box center [125, 97] width 111 height 16
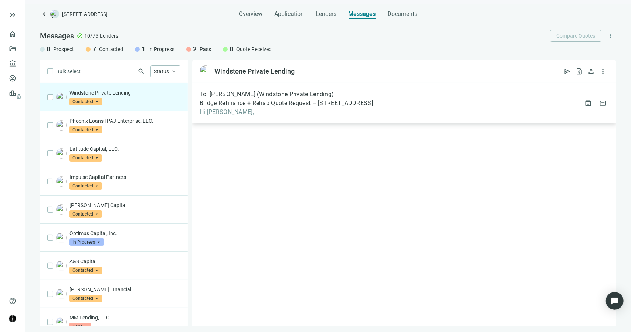
click at [256, 101] on span "Bridge Refinance + Rehab Quote Request – 6990 State Route 56 SE, London, OH" at bounding box center [286, 102] width 173 height 7
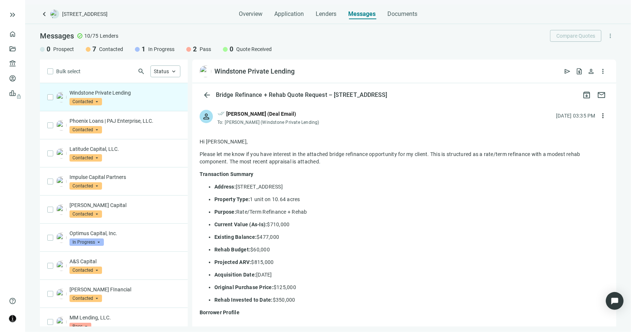
click at [118, 101] on div "Windstone Private Lending Contacted arrow_drop_down" at bounding box center [125, 97] width 111 height 16
click at [301, 70] on span "open_in_new" at bounding box center [301, 71] width 7 height 7
drag, startPoint x: 324, startPoint y: 161, endPoint x: 198, endPoint y: 142, distance: 126.8
click at [198, 142] on div "Appraisal 8.25.pdf ( 3 MB ) download reply Reply reply_all Reply all forward Fo…" at bounding box center [404, 322] width 424 height 390
click at [200, 142] on p "Hi Rocky," at bounding box center [404, 141] width 409 height 7
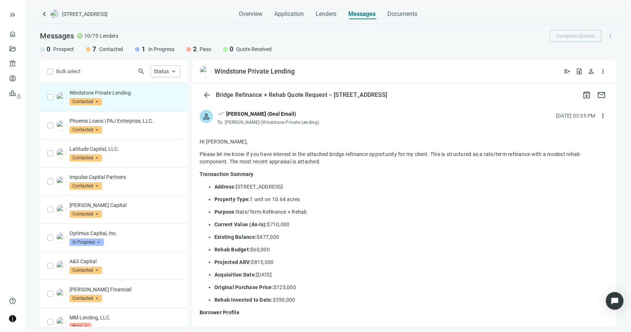
drag, startPoint x: 200, startPoint y: 142, endPoint x: 294, endPoint y: 303, distance: 186.3
click at [294, 303] on div "Hi Rocky, Please let me know if you have interest in the attached bridge refina…" at bounding box center [404, 301] width 409 height 327
click at [133, 126] on div "Phoenix Loans | PAJ Enterprise, LLC. Contacted arrow_drop_down" at bounding box center [125, 125] width 111 height 16
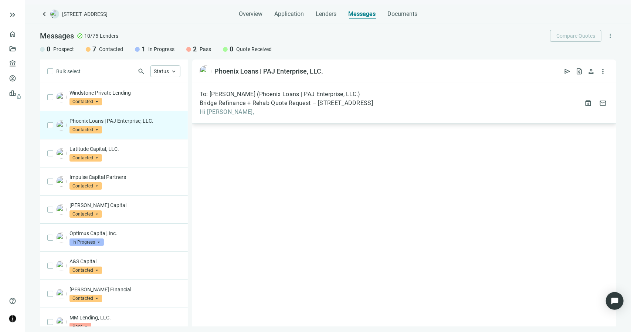
click at [217, 113] on span "Hi Josh," at bounding box center [286, 111] width 173 height 7
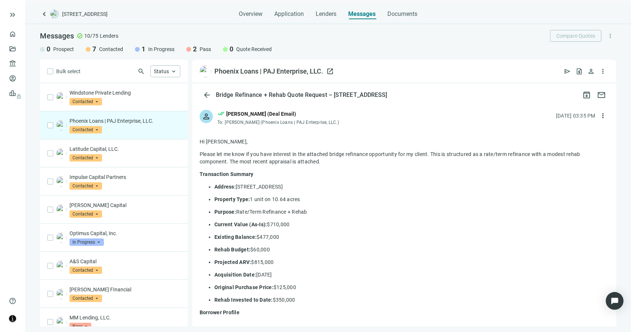
click at [329, 72] on span "open_in_new" at bounding box center [329, 71] width 7 height 7
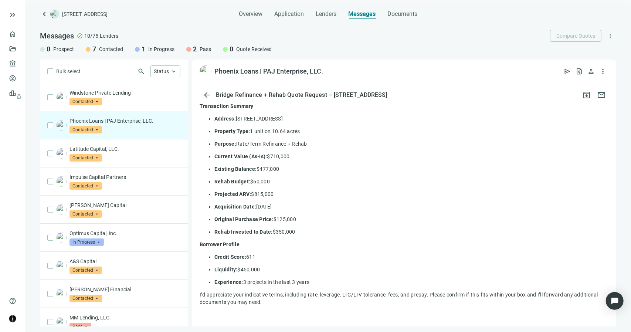
scroll to position [74, 0]
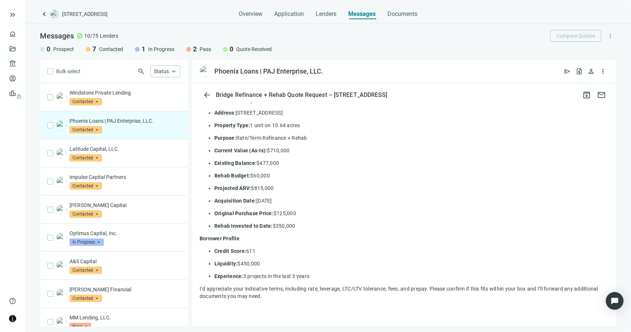
drag, startPoint x: 262, startPoint y: 263, endPoint x: 215, endPoint y: 261, distance: 47.0
click at [215, 261] on p "Liquidity: $450,000" at bounding box center [411, 263] width 395 height 7
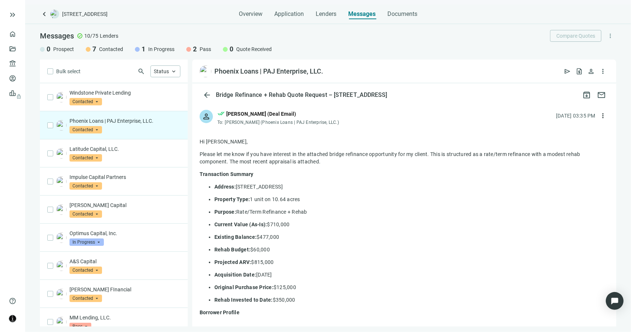
scroll to position [0, 0]
click at [94, 128] on span "Contacted" at bounding box center [86, 129] width 33 height 7
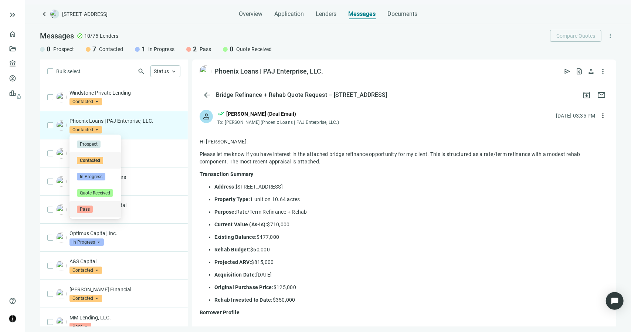
click at [88, 207] on span "Pass" at bounding box center [85, 209] width 16 height 7
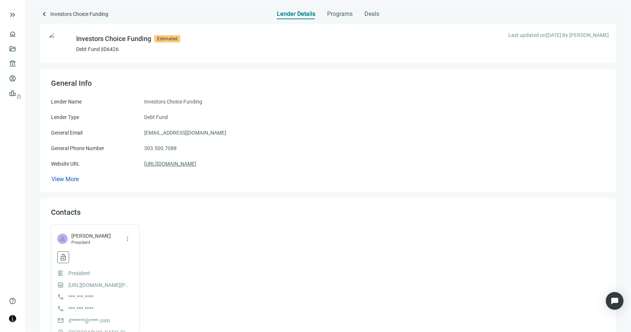
click at [196, 162] on link "[URL][DOMAIN_NAME]" at bounding box center [170, 164] width 52 height 8
click at [44, 14] on span "keyboard_arrow_left" at bounding box center [44, 14] width 9 height 9
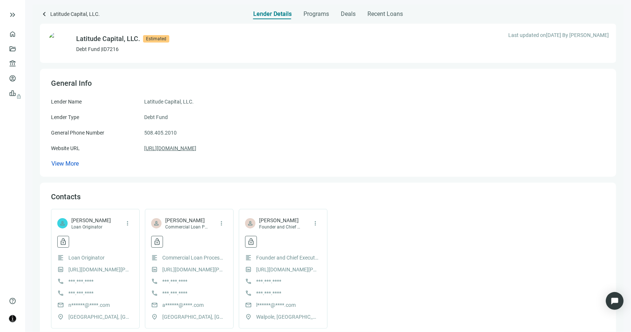
click at [158, 150] on link "[URL][DOMAIN_NAME]" at bounding box center [170, 148] width 52 height 8
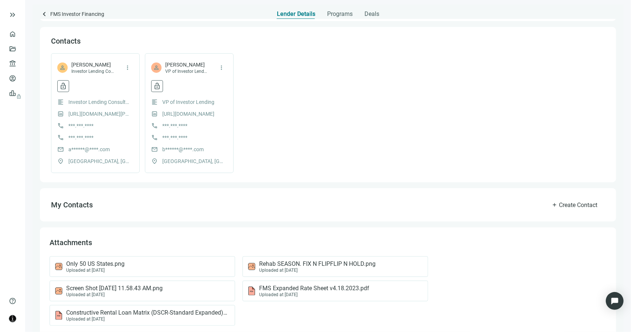
scroll to position [184, 0]
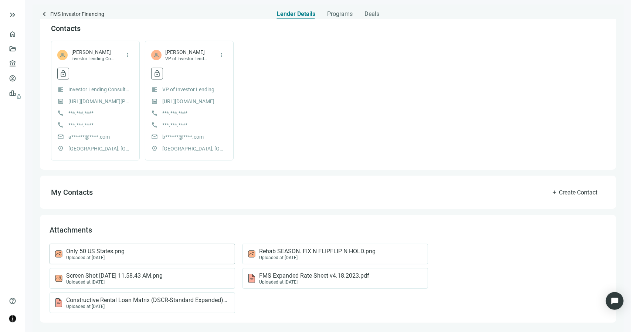
click at [98, 252] on span "Only 50 US States.png" at bounding box center [95, 251] width 58 height 7
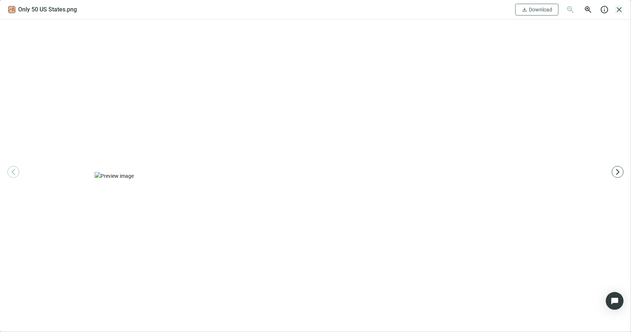
click at [619, 9] on span "close" at bounding box center [619, 9] width 9 height 9
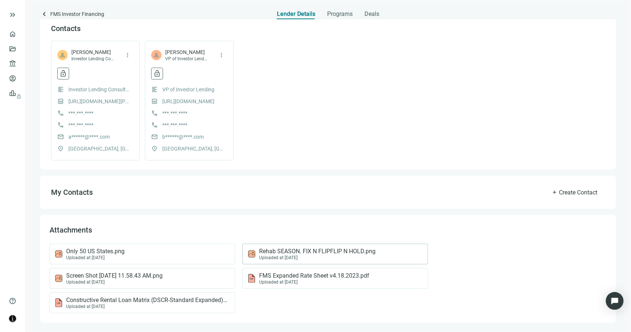
click at [322, 253] on span "Rehab SEASON. FIX N FLIPFLIP N HOLD.png" at bounding box center [317, 251] width 116 height 7
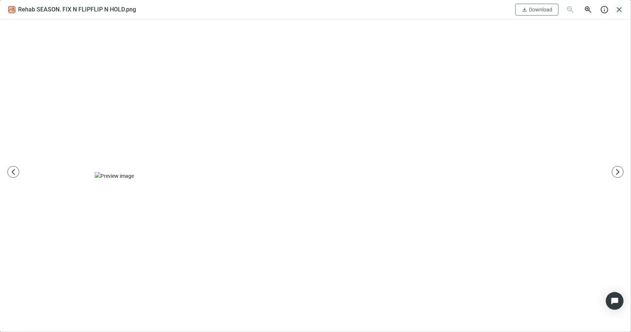
click at [620, 9] on span "close" at bounding box center [619, 9] width 9 height 9
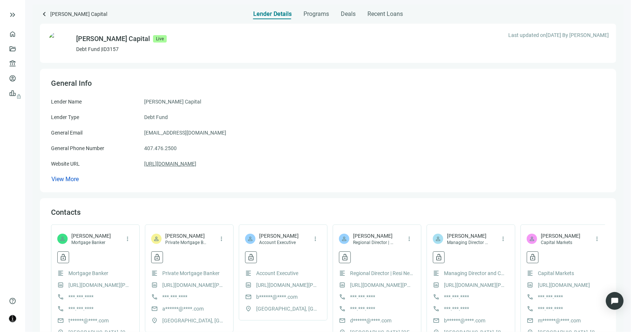
click at [166, 164] on link "[URL][DOMAIN_NAME]" at bounding box center [170, 164] width 52 height 8
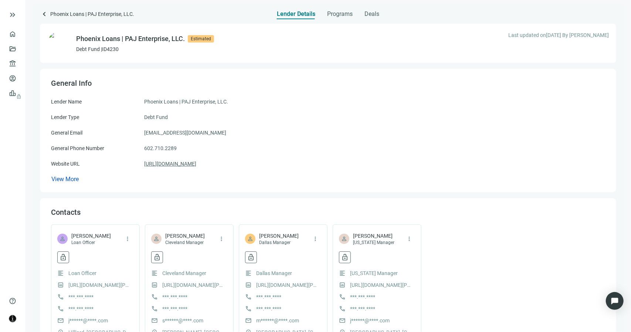
click at [182, 162] on link "[URL][DOMAIN_NAME]" at bounding box center [170, 164] width 52 height 8
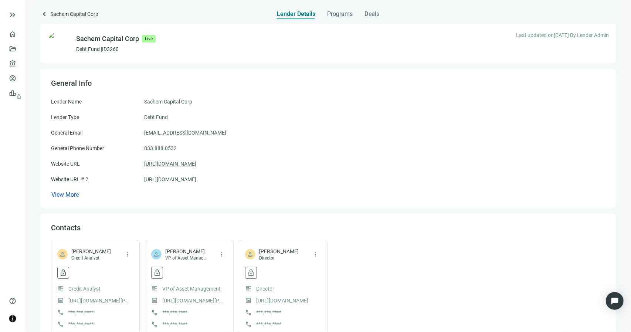
click at [196, 165] on link "[URL][DOMAIN_NAME]" at bounding box center [170, 164] width 52 height 8
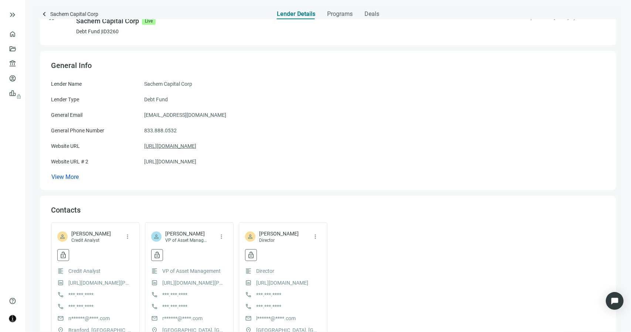
scroll to position [37, 0]
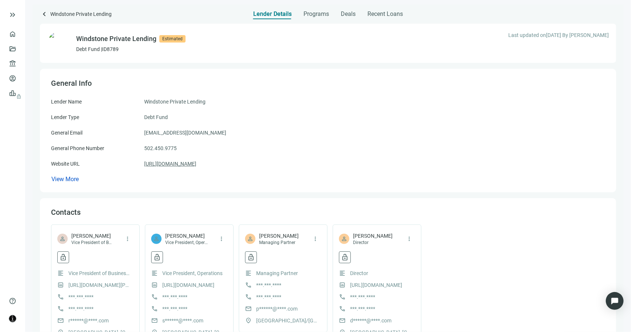
click at [179, 165] on link "[URL][DOMAIN_NAME]" at bounding box center [170, 164] width 52 height 8
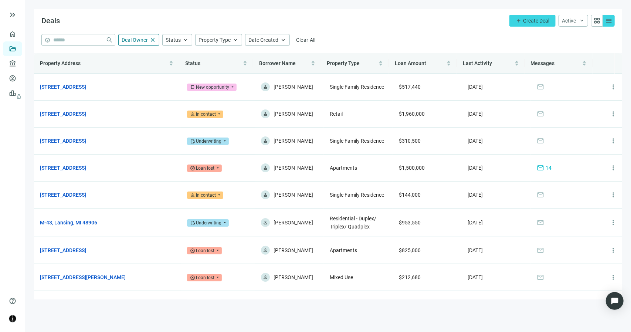
click at [433, 31] on div "Deals add Create Deal Active keyboard_arrow_down grid_view menu" at bounding box center [328, 21] width 588 height 25
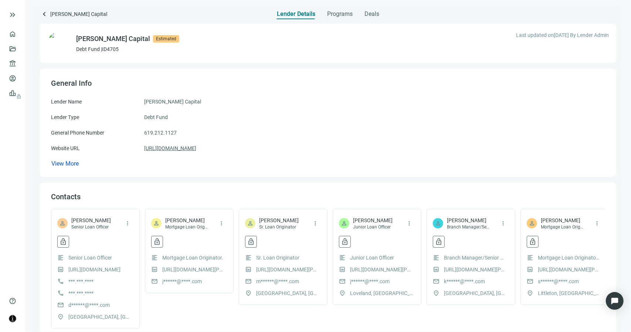
click at [174, 148] on link "[URL][DOMAIN_NAME]" at bounding box center [170, 148] width 52 height 8
click at [175, 150] on link "https://grovescapital.com" at bounding box center [170, 148] width 52 height 8
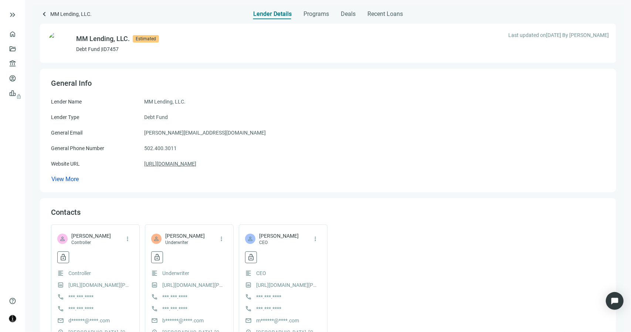
click at [175, 162] on link "[URL][DOMAIN_NAME]" at bounding box center [170, 164] width 52 height 8
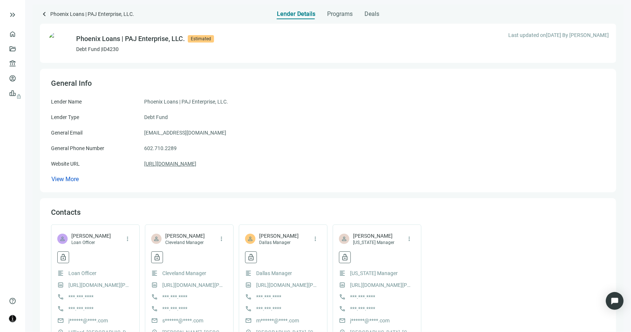
click at [171, 163] on link "[URL][DOMAIN_NAME]" at bounding box center [170, 164] width 52 height 8
